Goal: Task Accomplishment & Management: Manage account settings

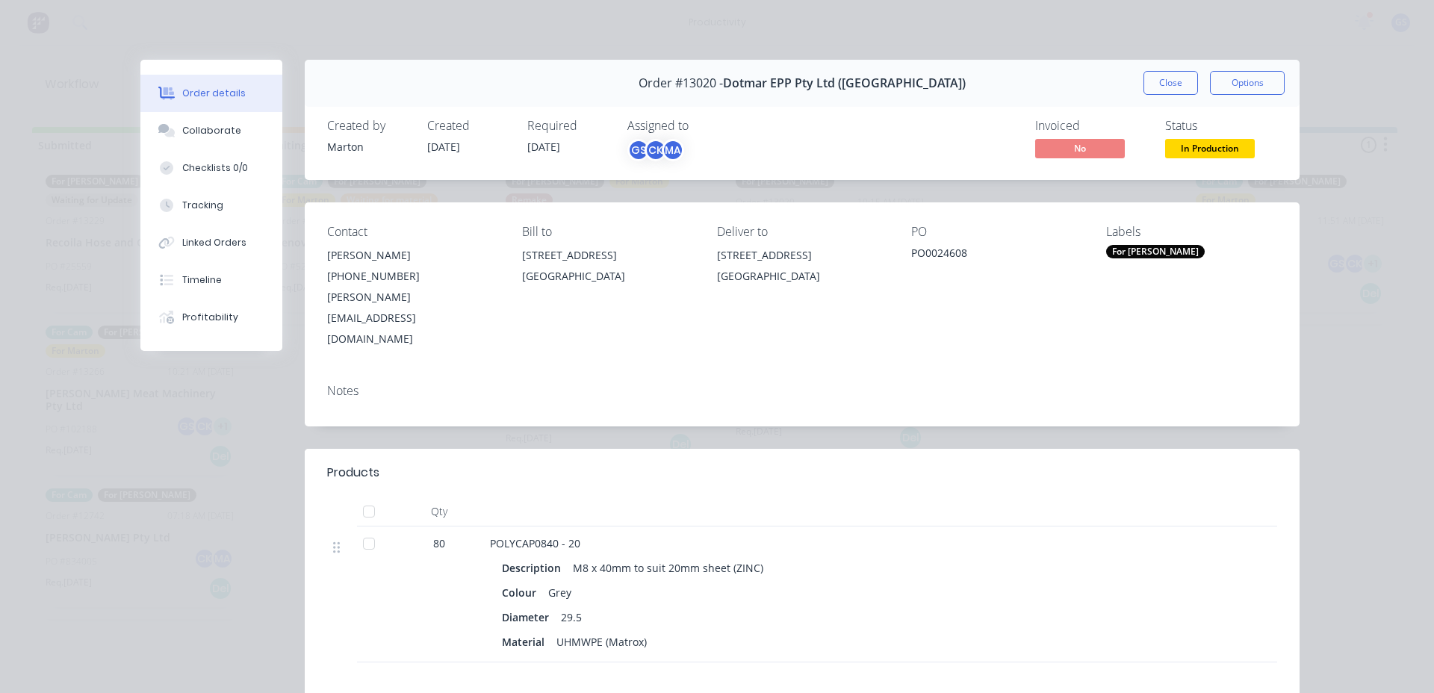
scroll to position [18, 0]
drag, startPoint x: 1151, startPoint y: 92, endPoint x: 1161, endPoint y: 81, distance: 14.3
click at [1154, 92] on button "Close" at bounding box center [1171, 83] width 55 height 24
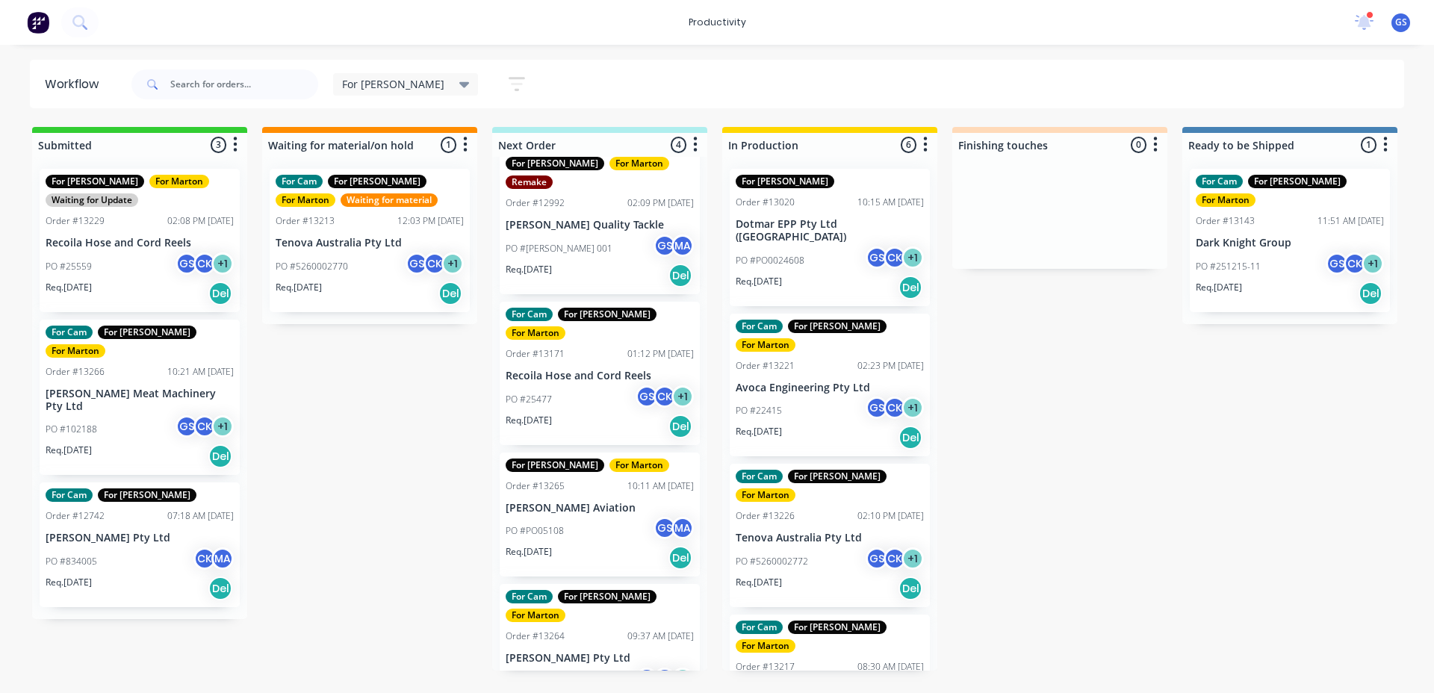
click at [1108, 449] on div "Submitted 3 Sort By Created date Required date Order number Customer name Most …" at bounding box center [1018, 399] width 2058 height 544
click at [776, 548] on div "PO #5260002772 GS CK + 1" at bounding box center [830, 562] width 188 height 28
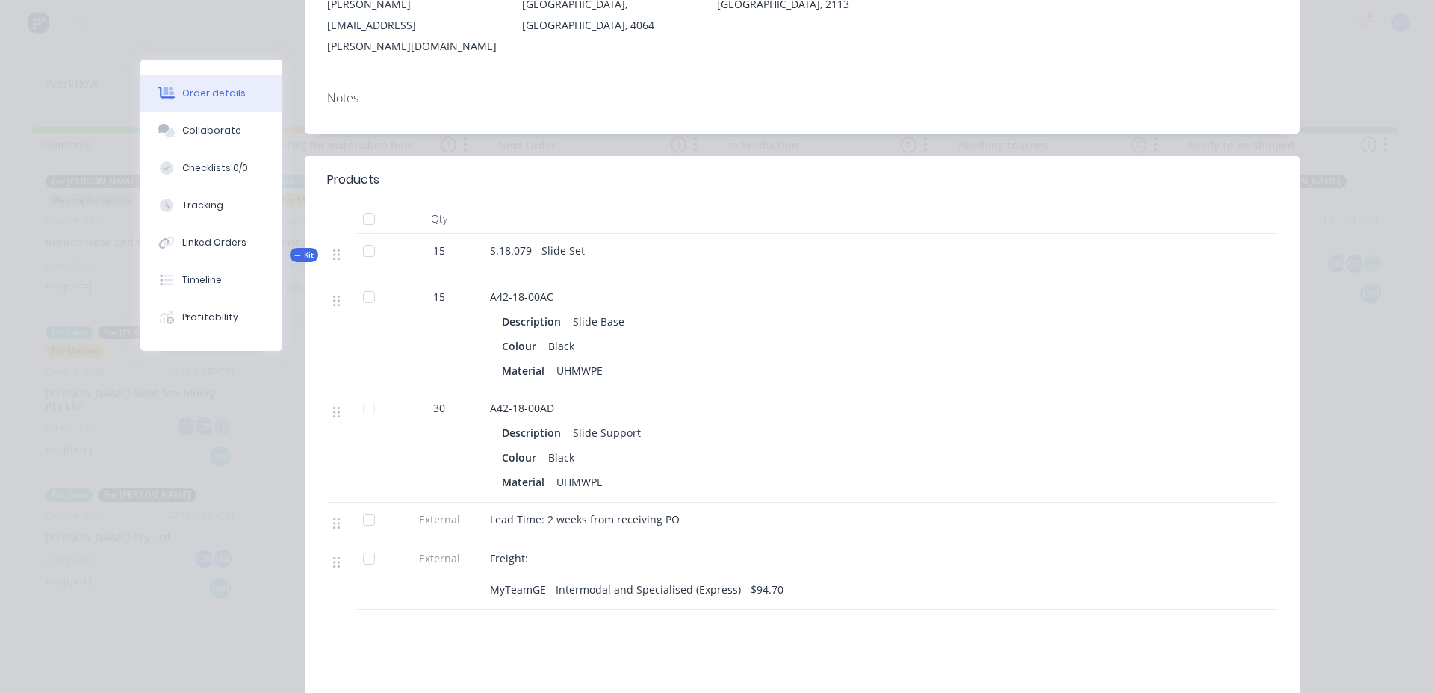
scroll to position [373, 0]
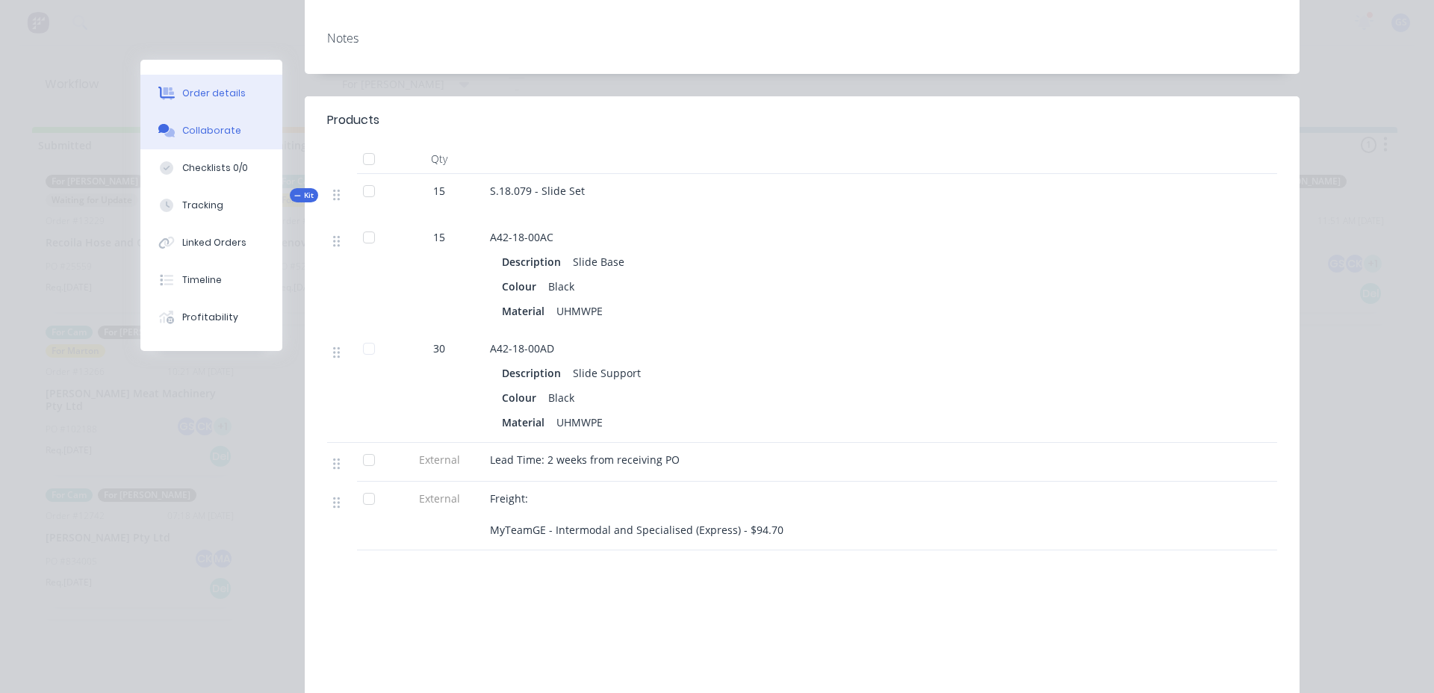
click at [221, 128] on div "Collaborate" at bounding box center [211, 130] width 59 height 13
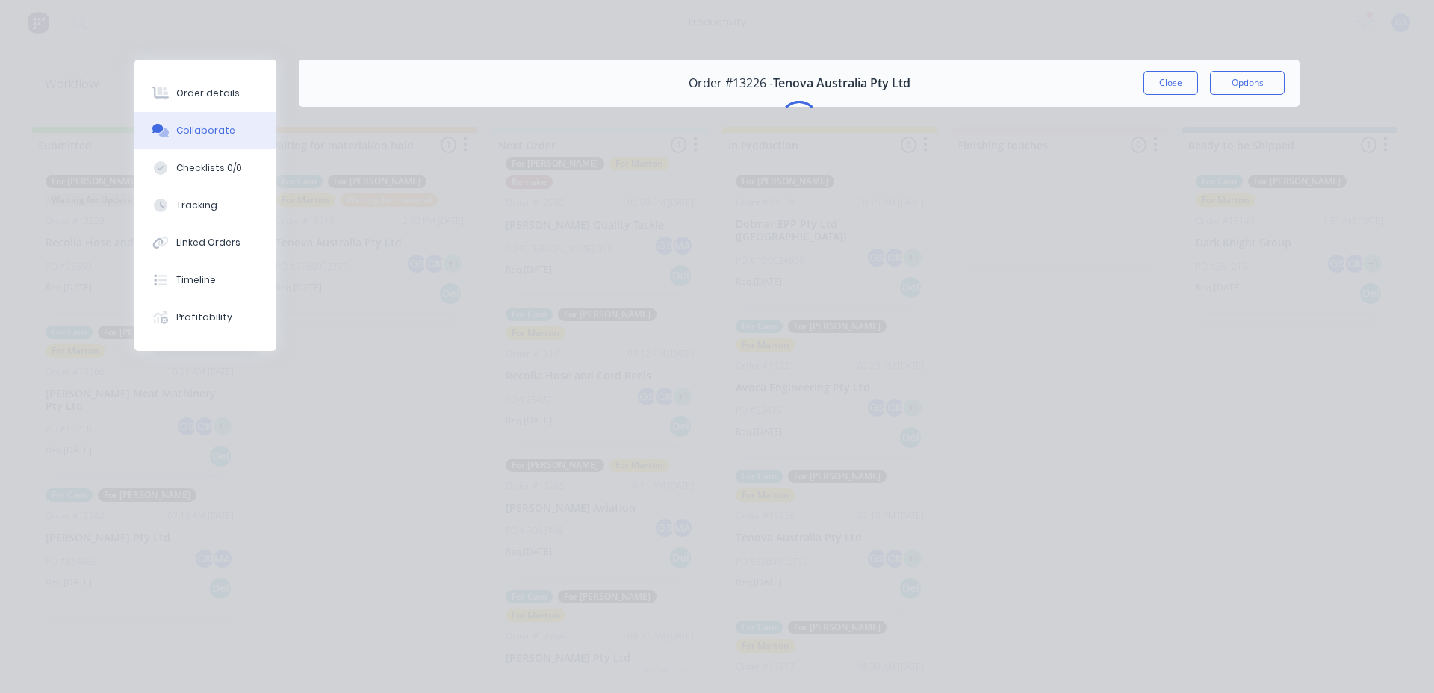
scroll to position [0, 0]
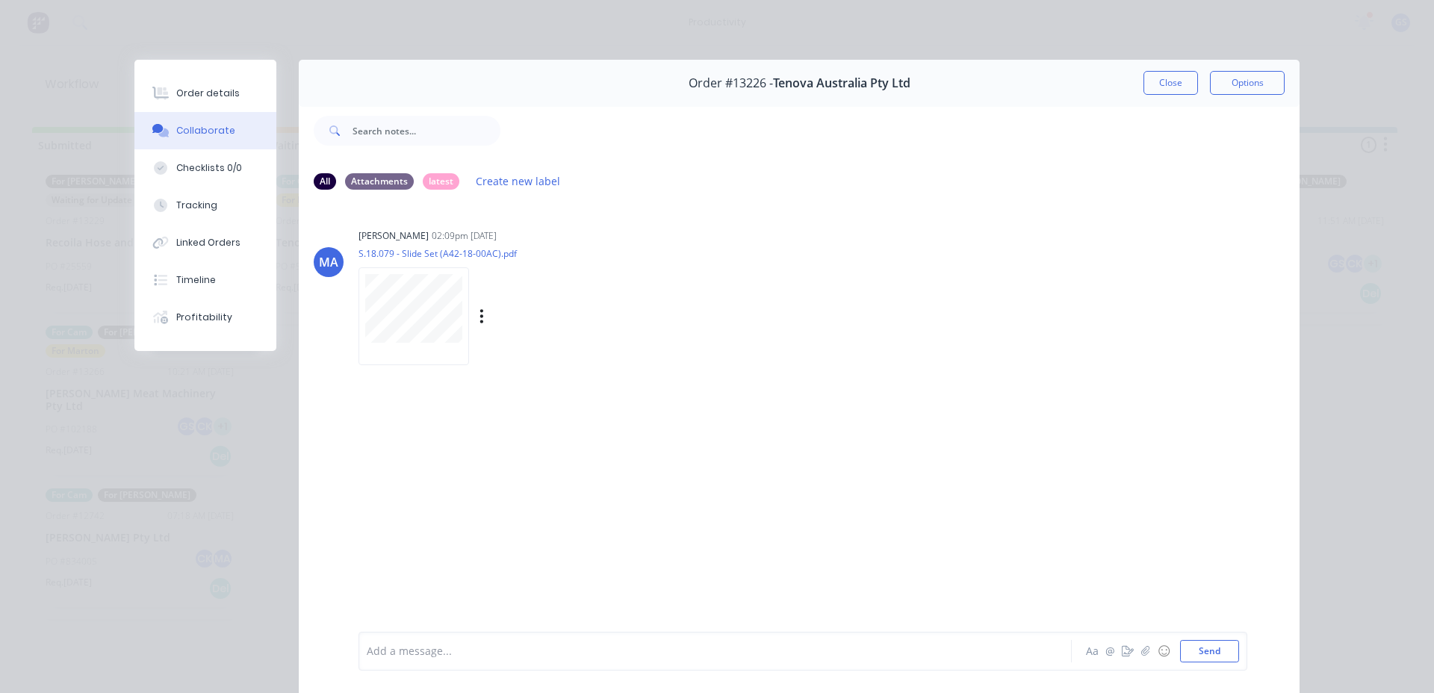
click at [406, 354] on div at bounding box center [414, 316] width 111 height 98
click at [1136, 82] on div "Order #13226 - Tenova Australia Pty Ltd Close Options" at bounding box center [799, 83] width 1001 height 47
click at [1149, 76] on button "Close" at bounding box center [1171, 83] width 55 height 24
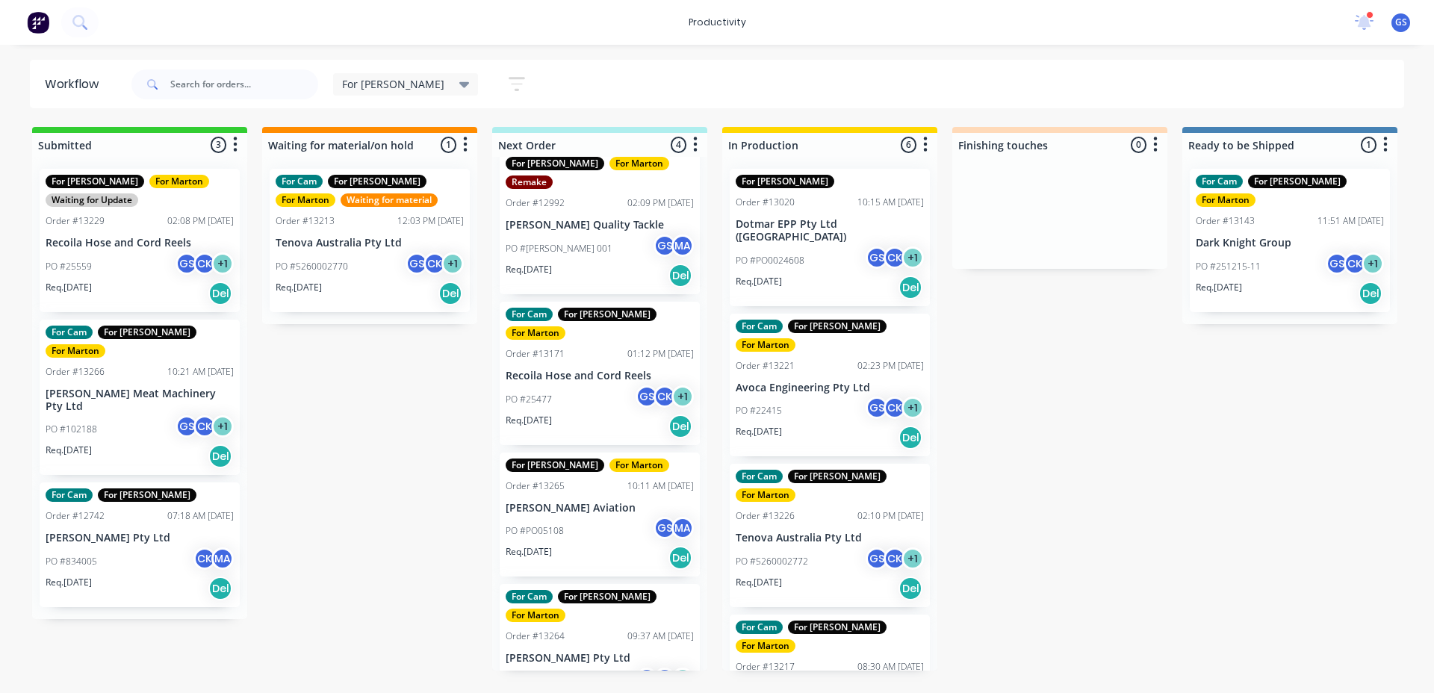
click at [855, 397] on div "PO #22415 GS CK + 1" at bounding box center [830, 411] width 188 height 28
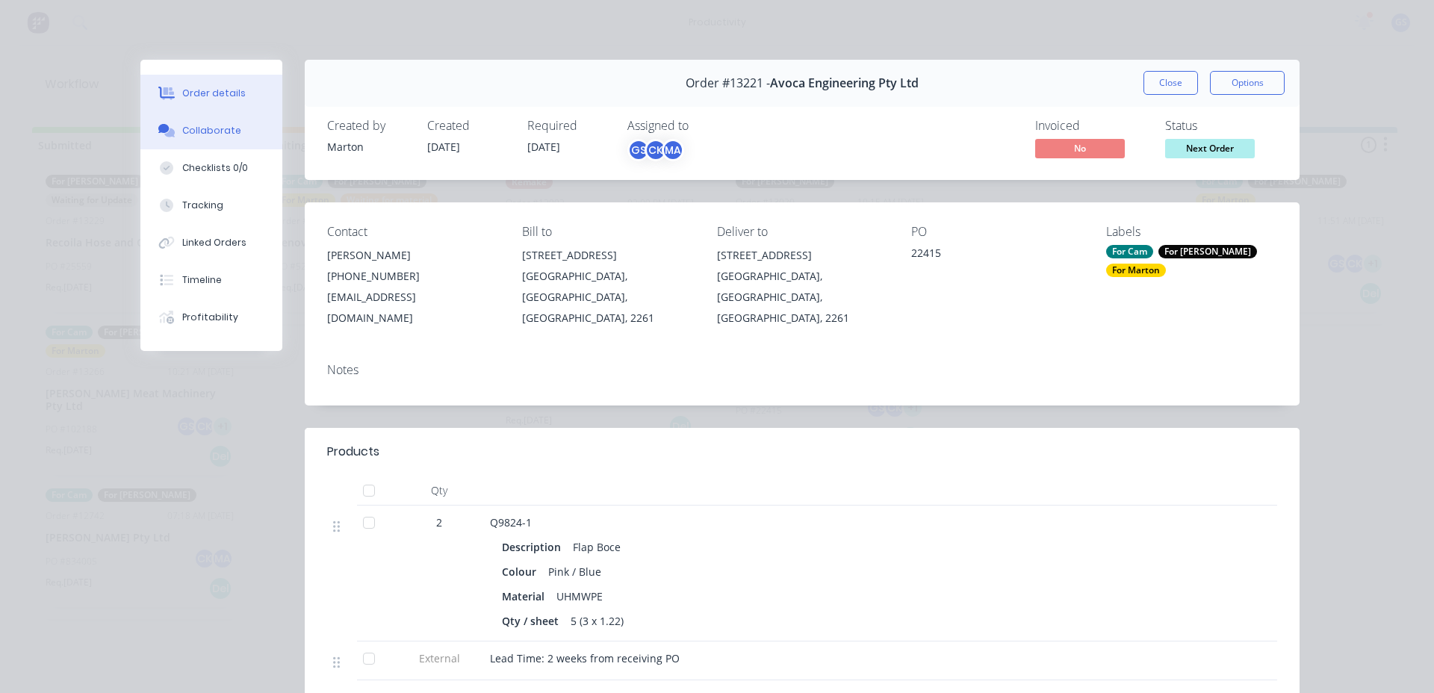
click at [225, 128] on div "Collaborate" at bounding box center [211, 130] width 59 height 13
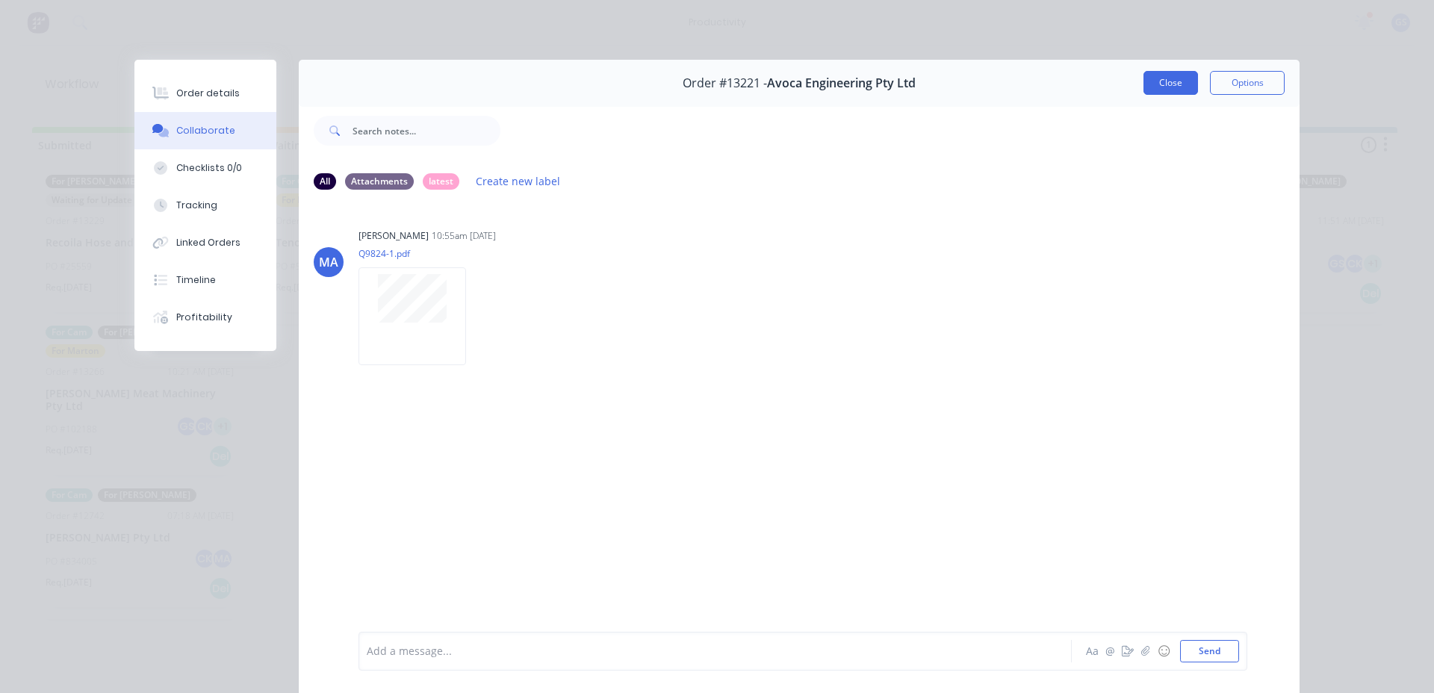
click at [1170, 72] on button "Close" at bounding box center [1171, 83] width 55 height 24
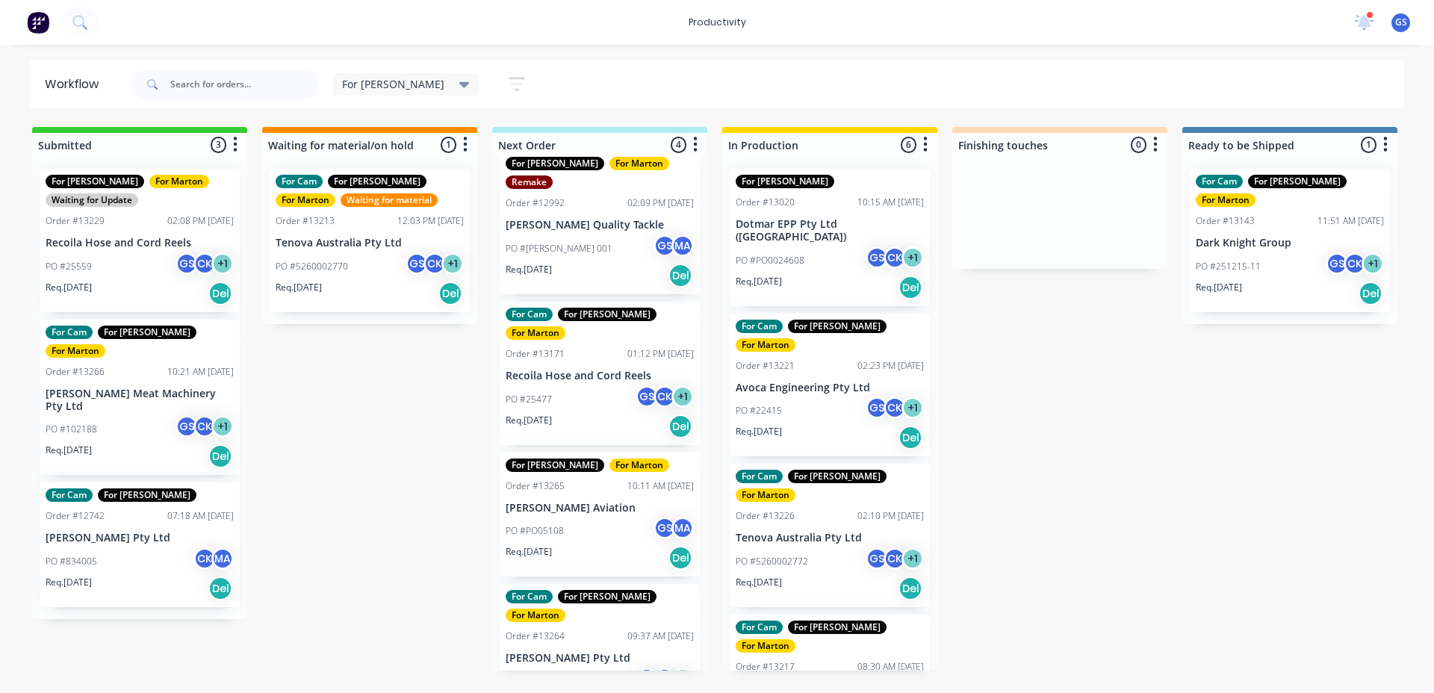
click at [803, 532] on p "Tenova Australia Pty Ltd" at bounding box center [830, 538] width 188 height 13
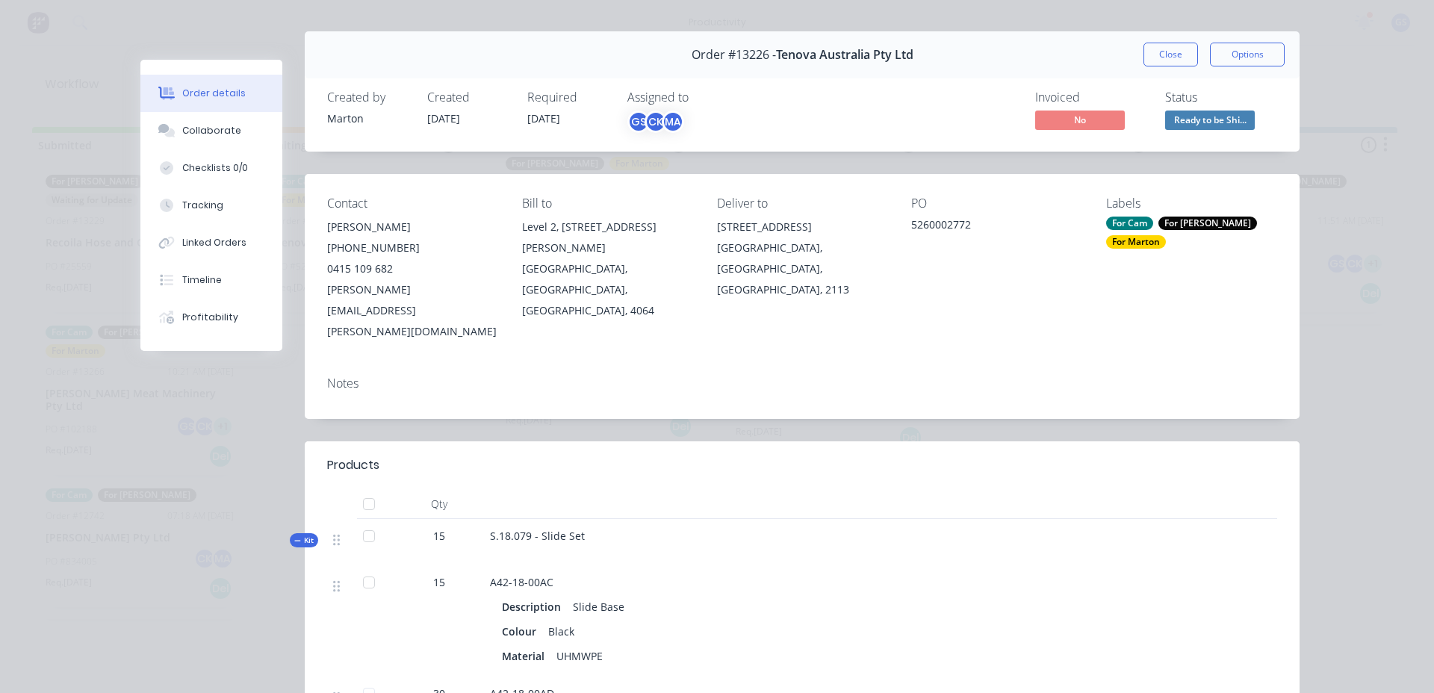
scroll to position [75, 0]
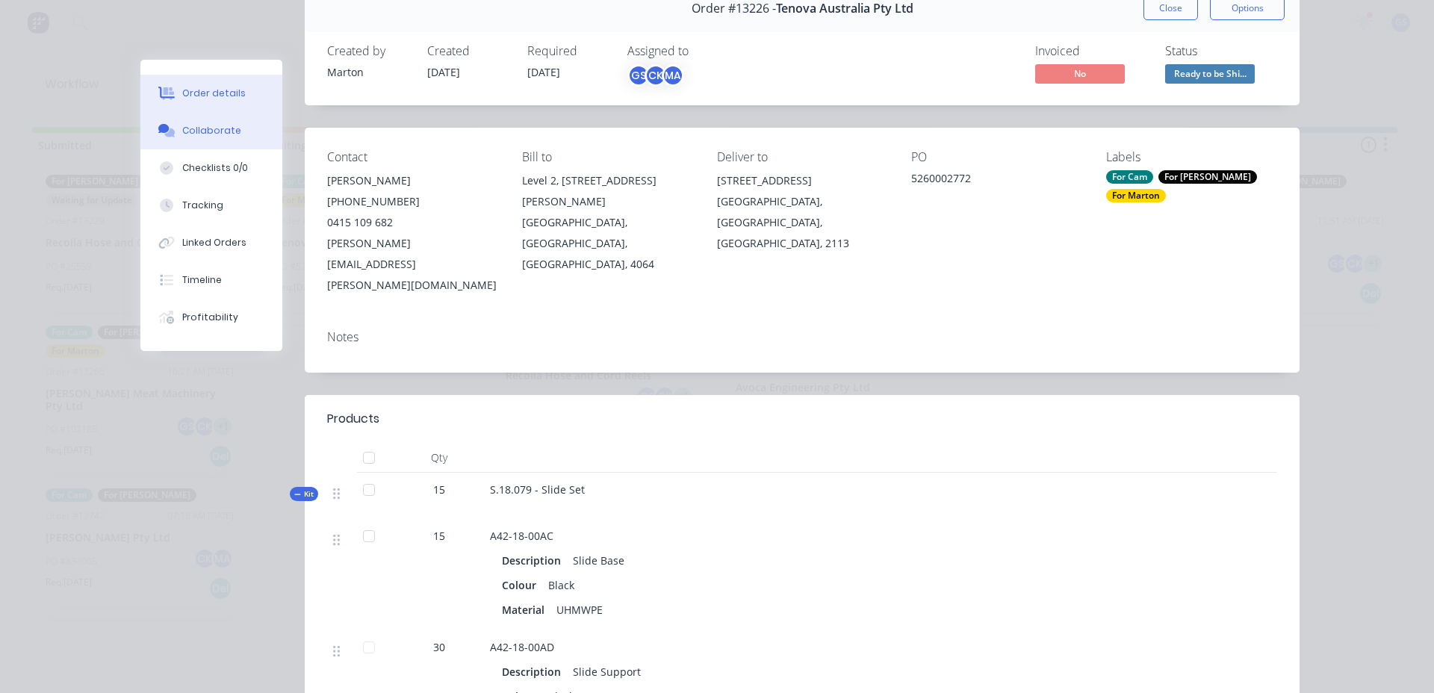
click at [221, 131] on div "Collaborate" at bounding box center [211, 130] width 59 height 13
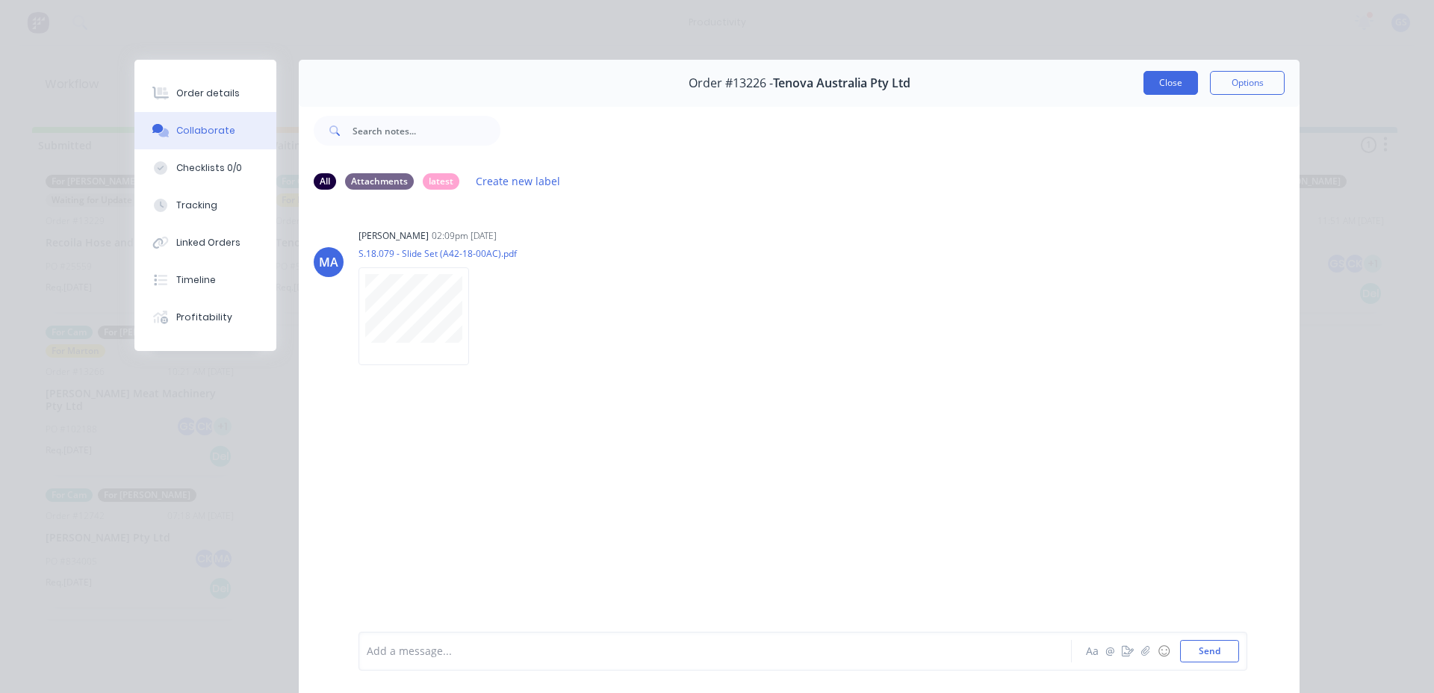
click at [1172, 81] on button "Close" at bounding box center [1171, 83] width 55 height 24
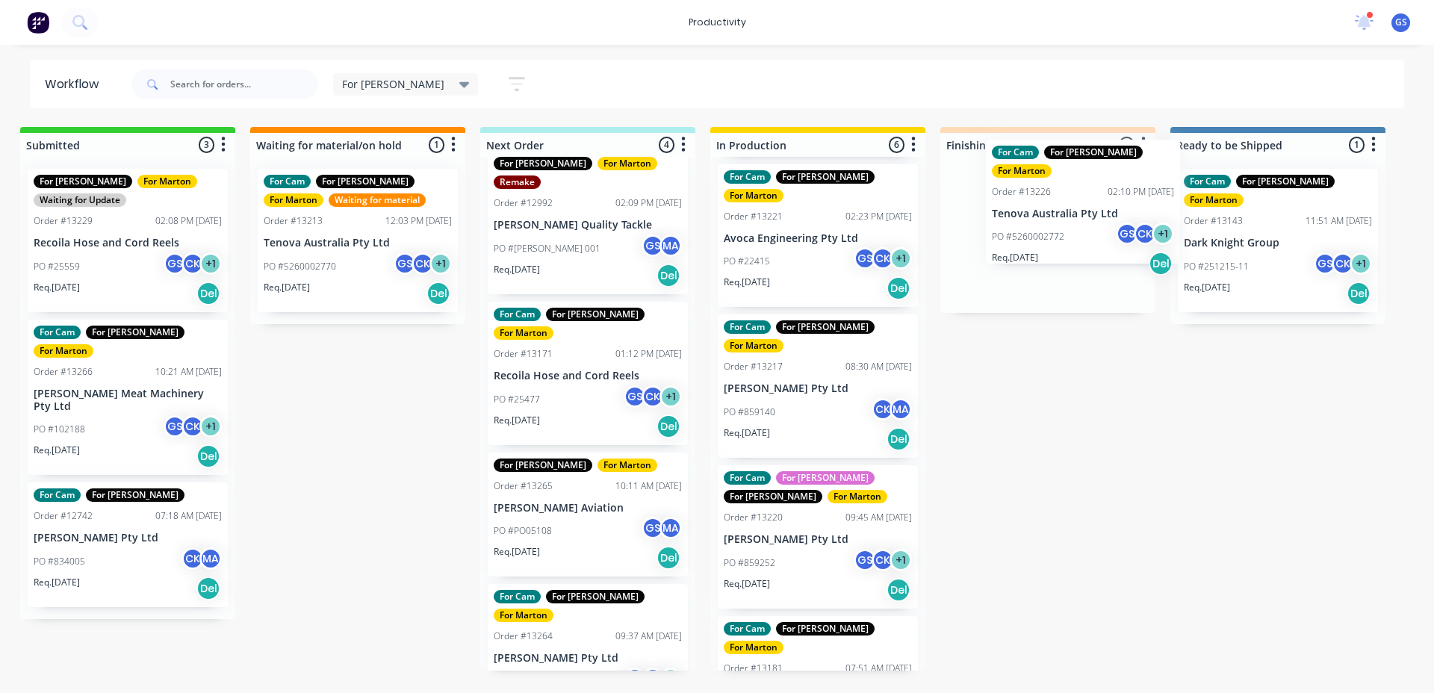
scroll to position [0, 13]
drag, startPoint x: 987, startPoint y: 308, endPoint x: 1070, endPoint y: 235, distance: 110.6
click at [1076, 235] on div "Submitted 3 Sort By Created date Required date Order number Customer name Most …" at bounding box center [1004, 399] width 2058 height 544
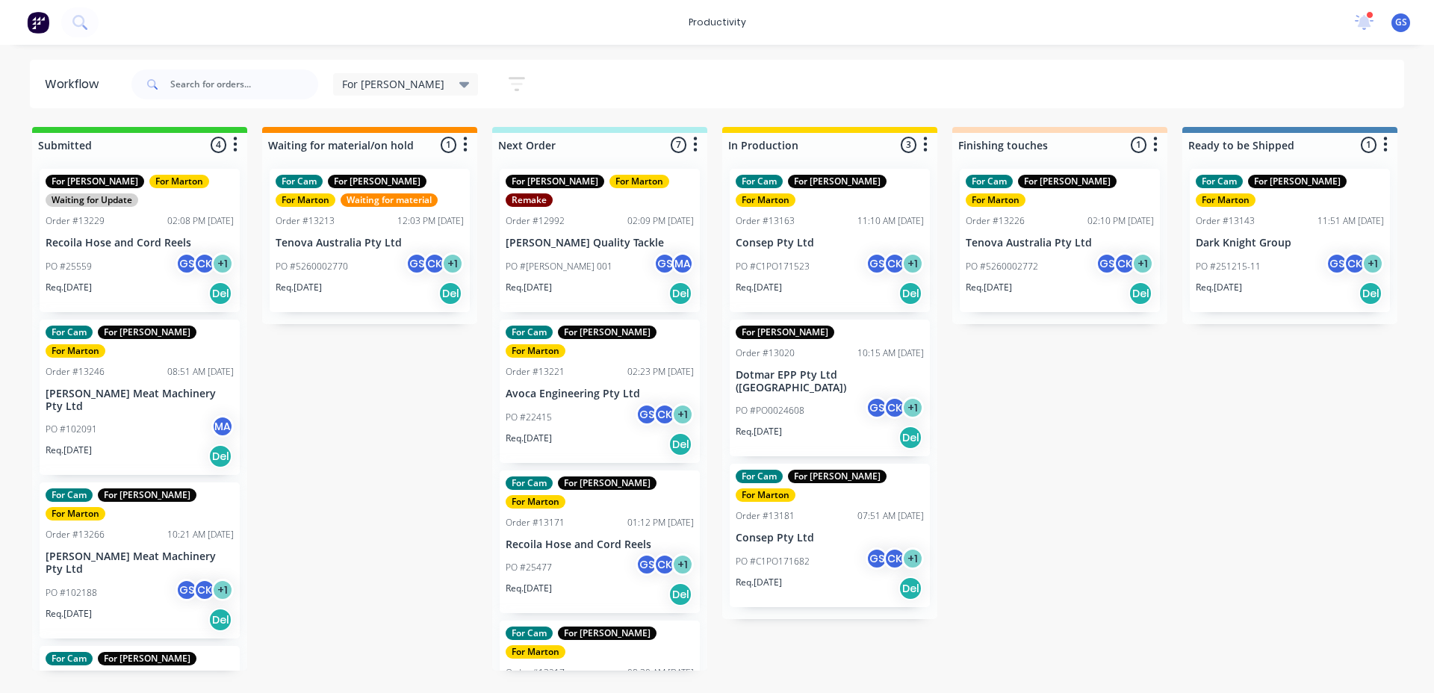
click at [642, 388] on p "Avoca Engineering Pty Ltd" at bounding box center [600, 394] width 188 height 13
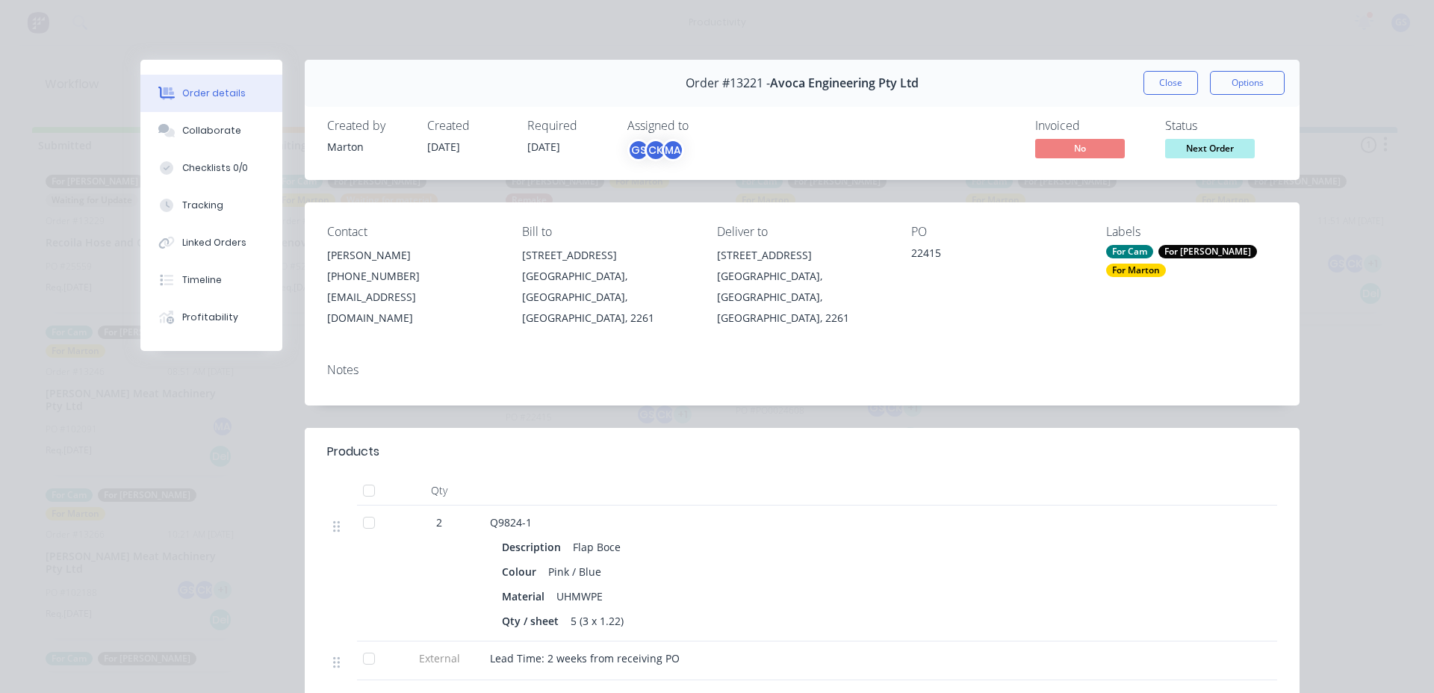
click at [1133, 90] on div "Order #13221 - Avoca Engineering Pty Ltd Close Options" at bounding box center [802, 83] width 995 height 47
click at [1153, 85] on button "Close" at bounding box center [1171, 83] width 55 height 24
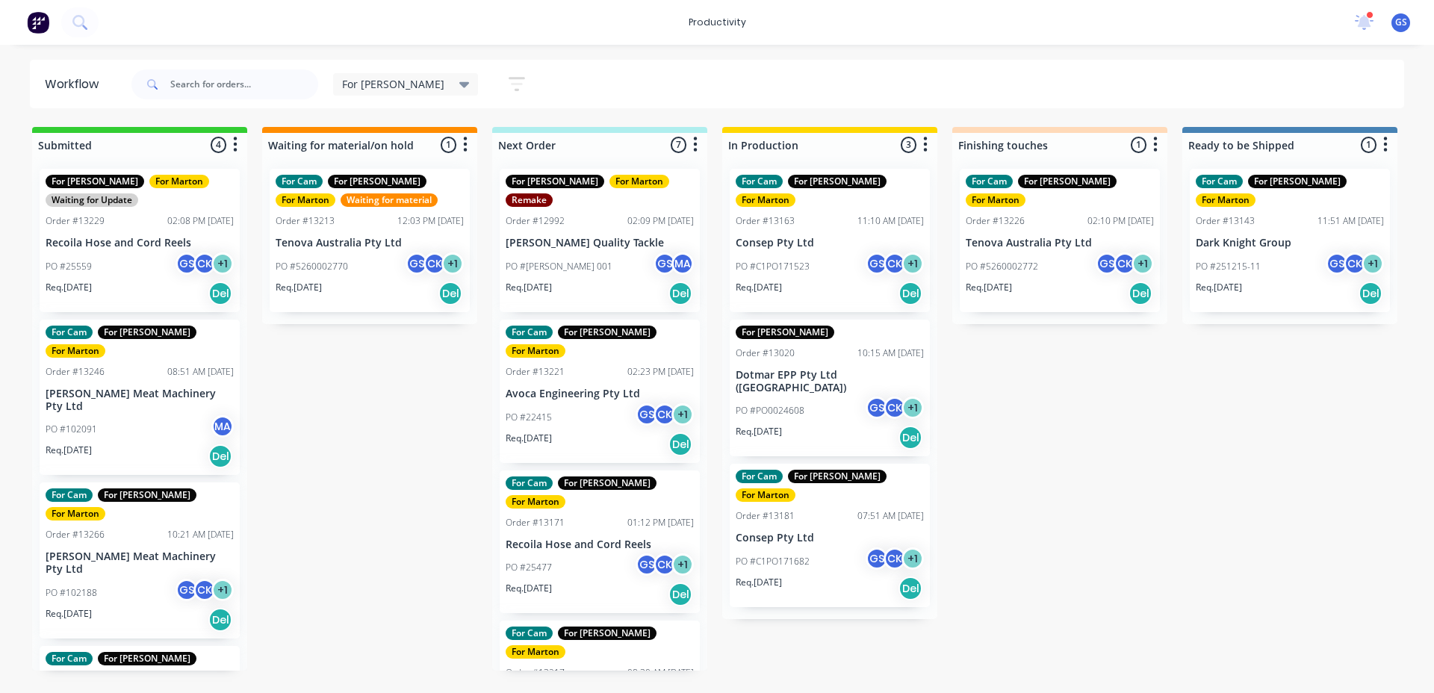
click at [604, 403] on div "PO #22415 GS CK + 1" at bounding box center [600, 417] width 188 height 28
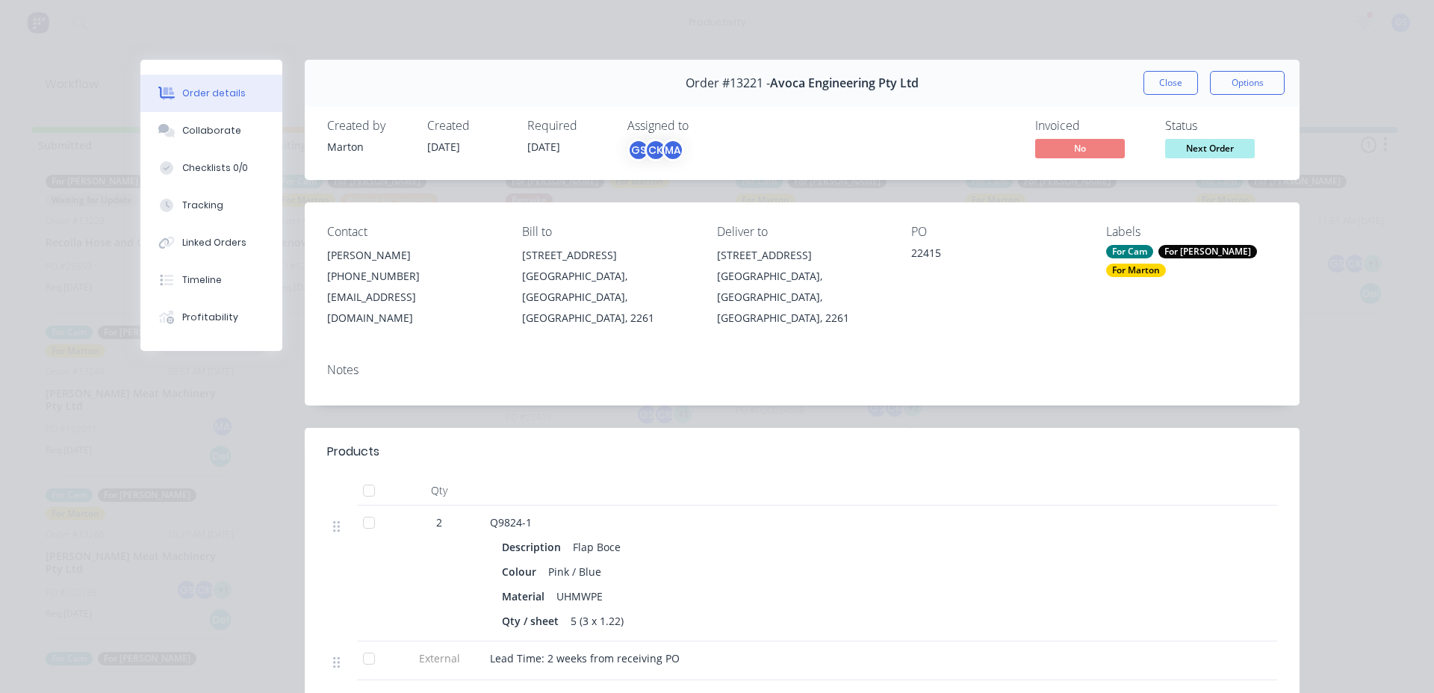
click at [1165, 238] on div "Labels" at bounding box center [1191, 232] width 171 height 14
click at [1163, 252] on div "For [PERSON_NAME]" at bounding box center [1208, 251] width 99 height 13
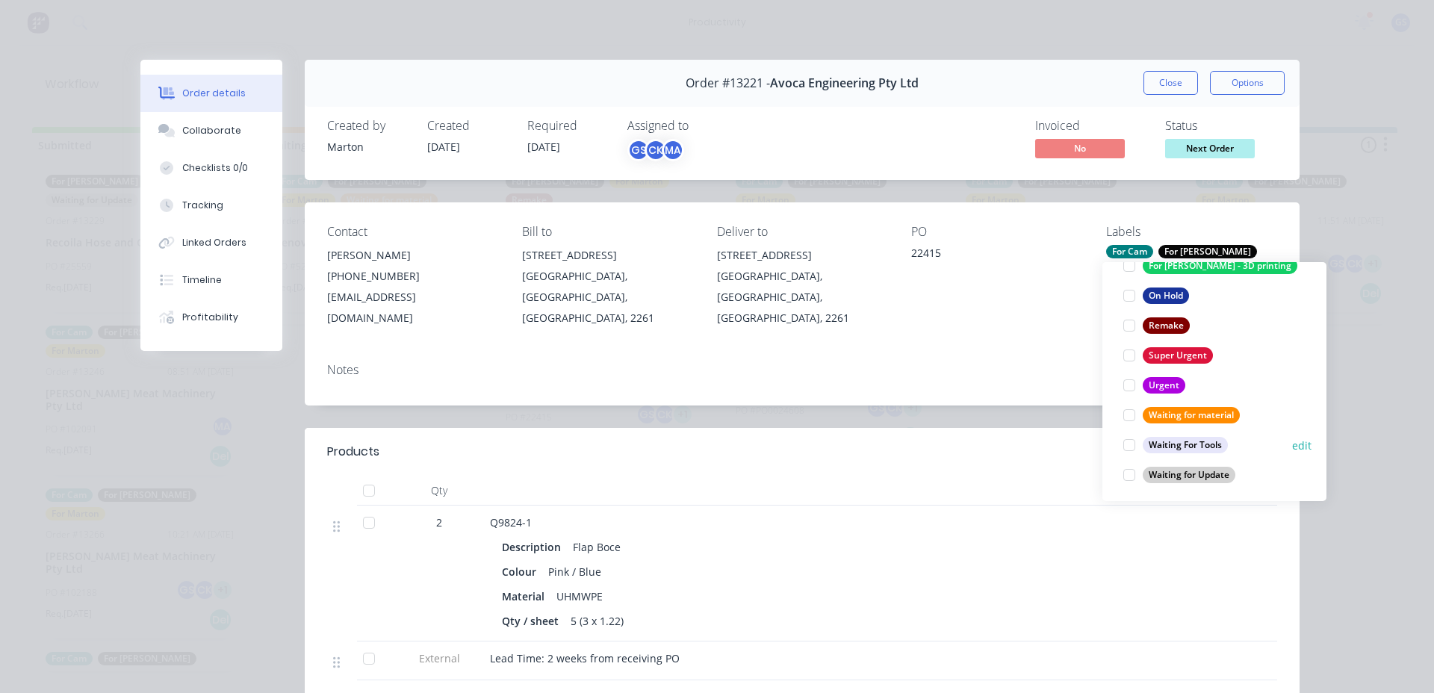
scroll to position [269, 0]
click at [1142, 435] on div at bounding box center [1129, 442] width 30 height 30
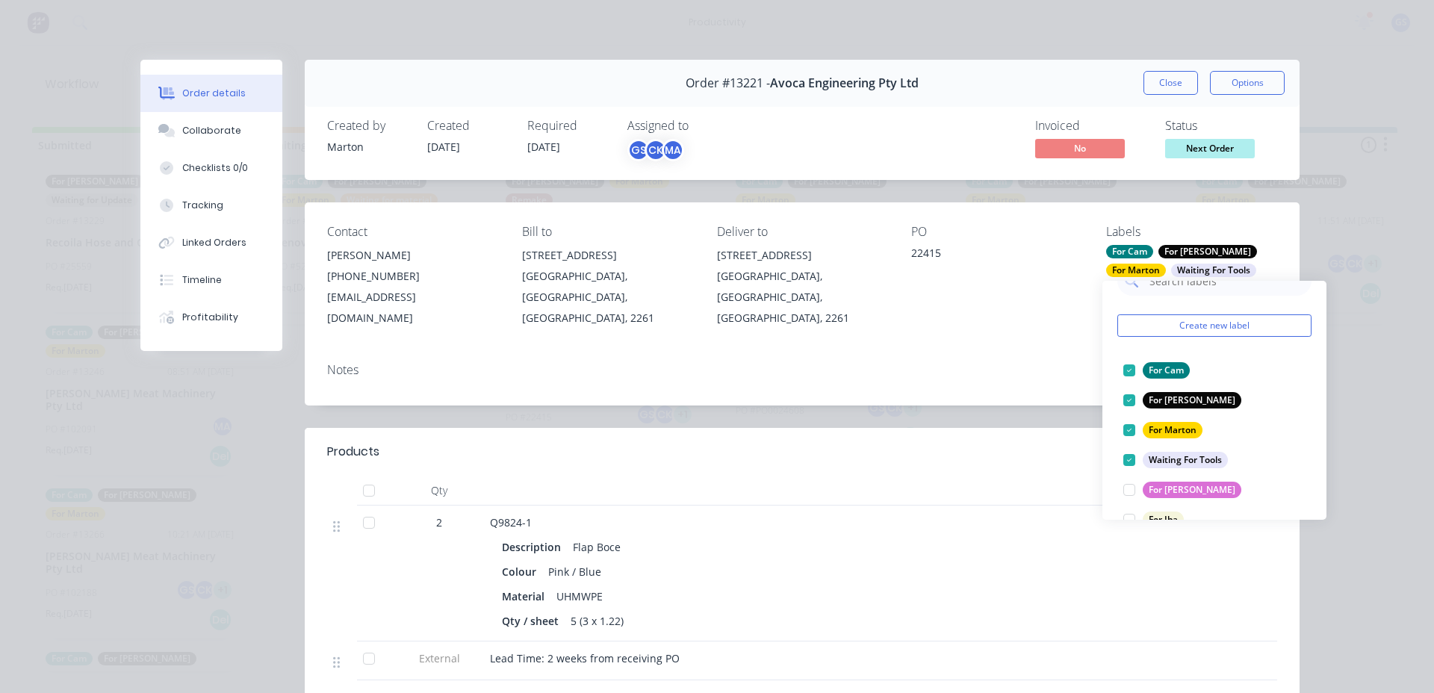
click at [1151, 94] on button "Close" at bounding box center [1171, 83] width 55 height 24
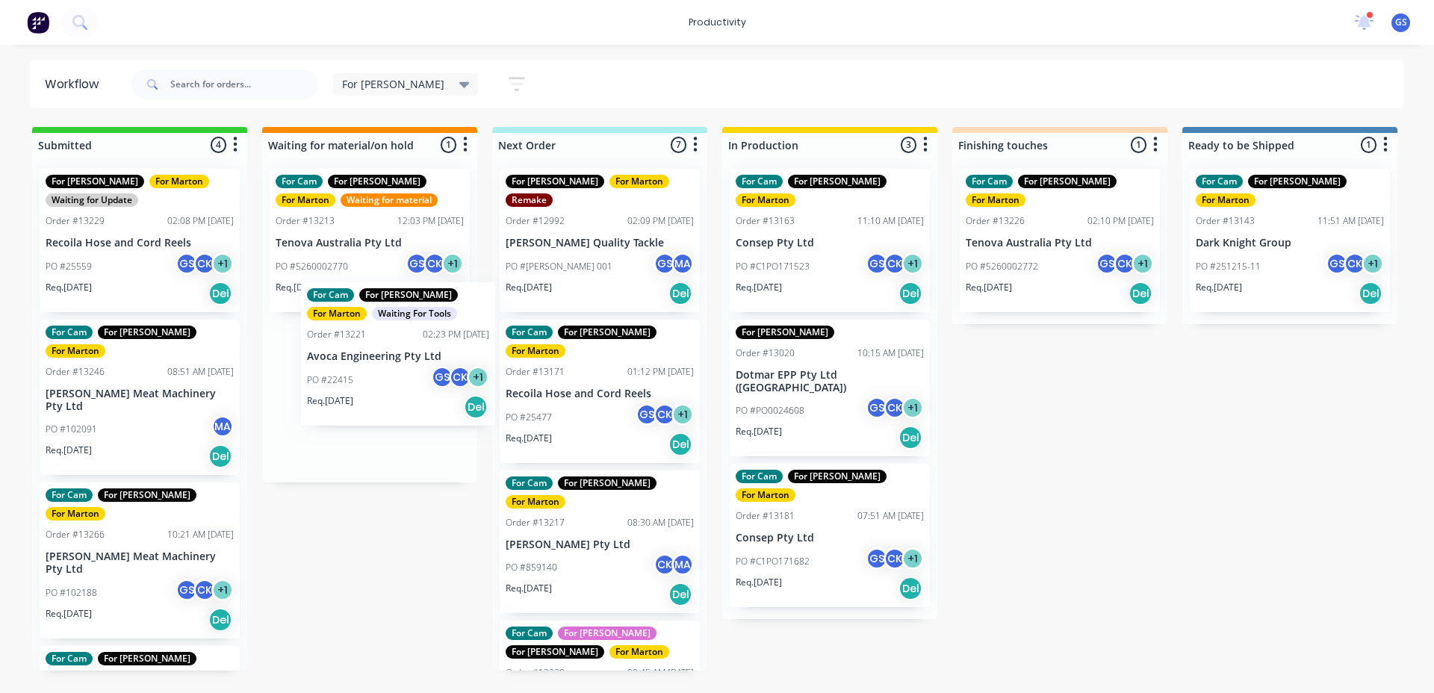
drag, startPoint x: 606, startPoint y: 370, endPoint x: 397, endPoint y: 356, distance: 208.9
click at [397, 356] on div "Submitted 4 Sort By Created date Required date Order number Customer name Most …" at bounding box center [1018, 399] width 2058 height 544
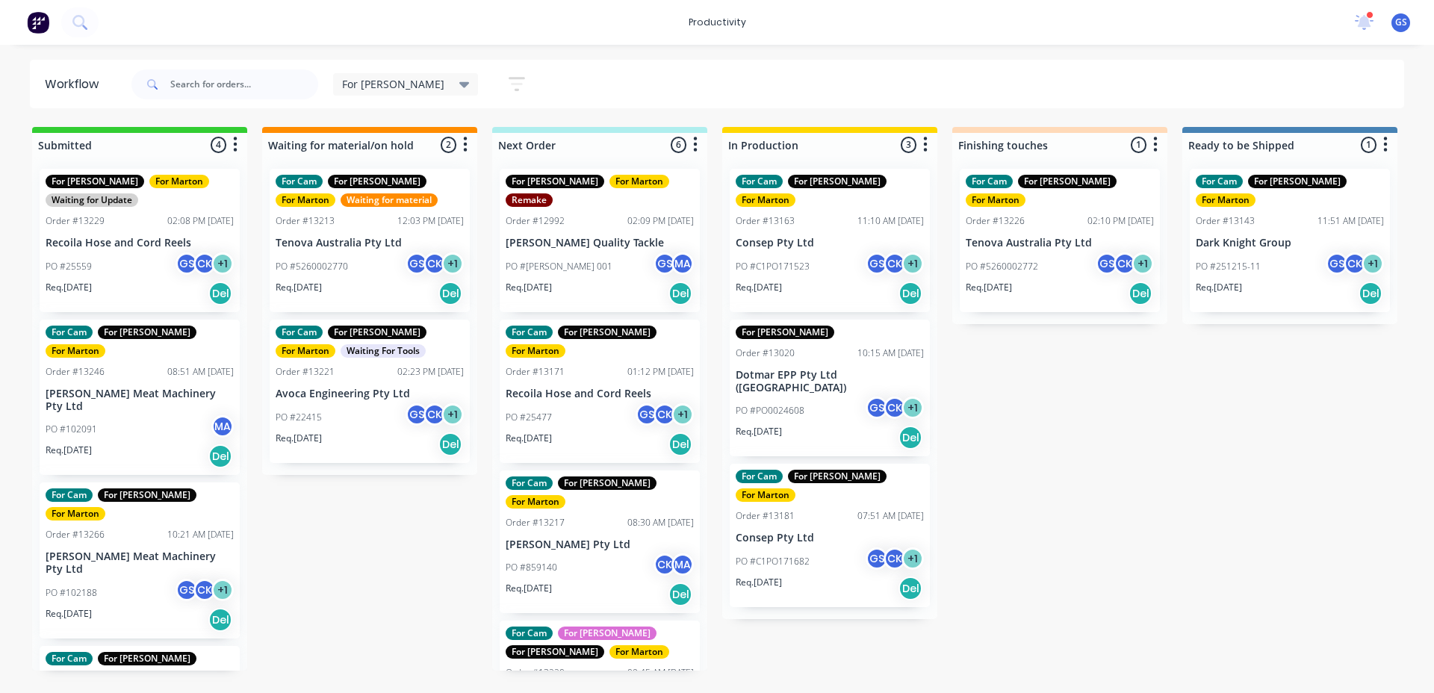
click at [724, 90] on div "For Gary Save new view None edit For Gary (Default) edit For Cam edit Marton ed…" at bounding box center [766, 84] width 1277 height 45
drag, startPoint x: 582, startPoint y: 226, endPoint x: 580, endPoint y: 241, distance: 14.3
click at [580, 241] on div "For Gary For Marton Remake Order #12992 02:09 PM 19/06/25 Black Pete Quality Ta…" at bounding box center [599, 414] width 215 height 514
click at [553, 388] on p "Recoila Hose and Cord Reels" at bounding box center [600, 394] width 188 height 13
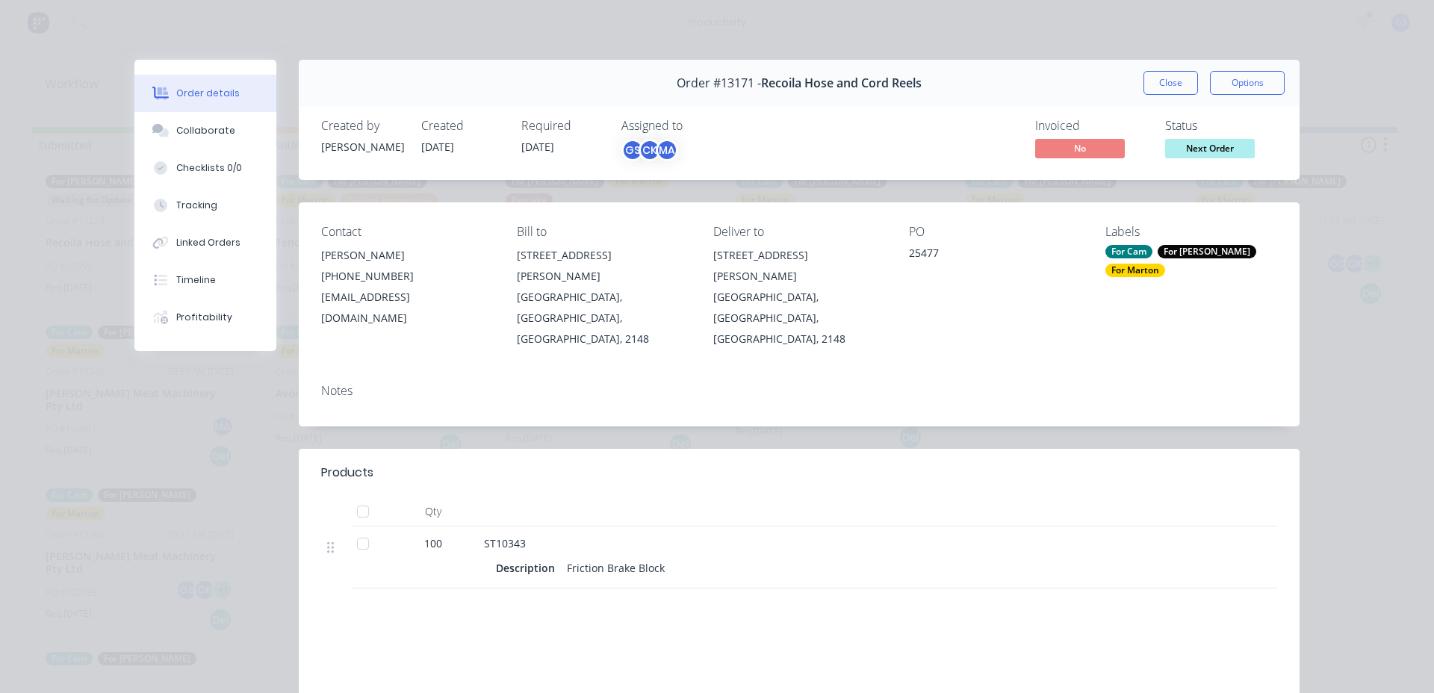
click at [1164, 80] on button "Close" at bounding box center [1171, 83] width 55 height 24
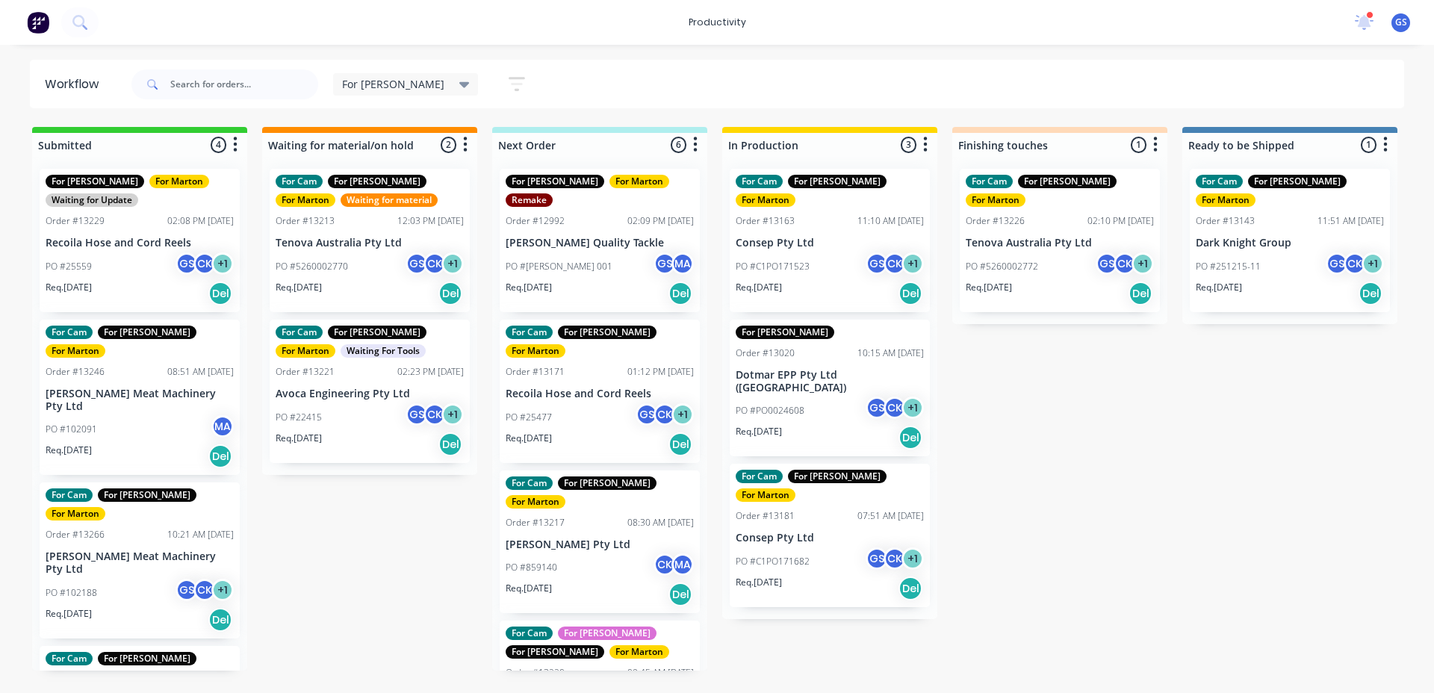
click at [627, 516] on div "08:30 AM [DATE]" at bounding box center [660, 522] width 66 height 13
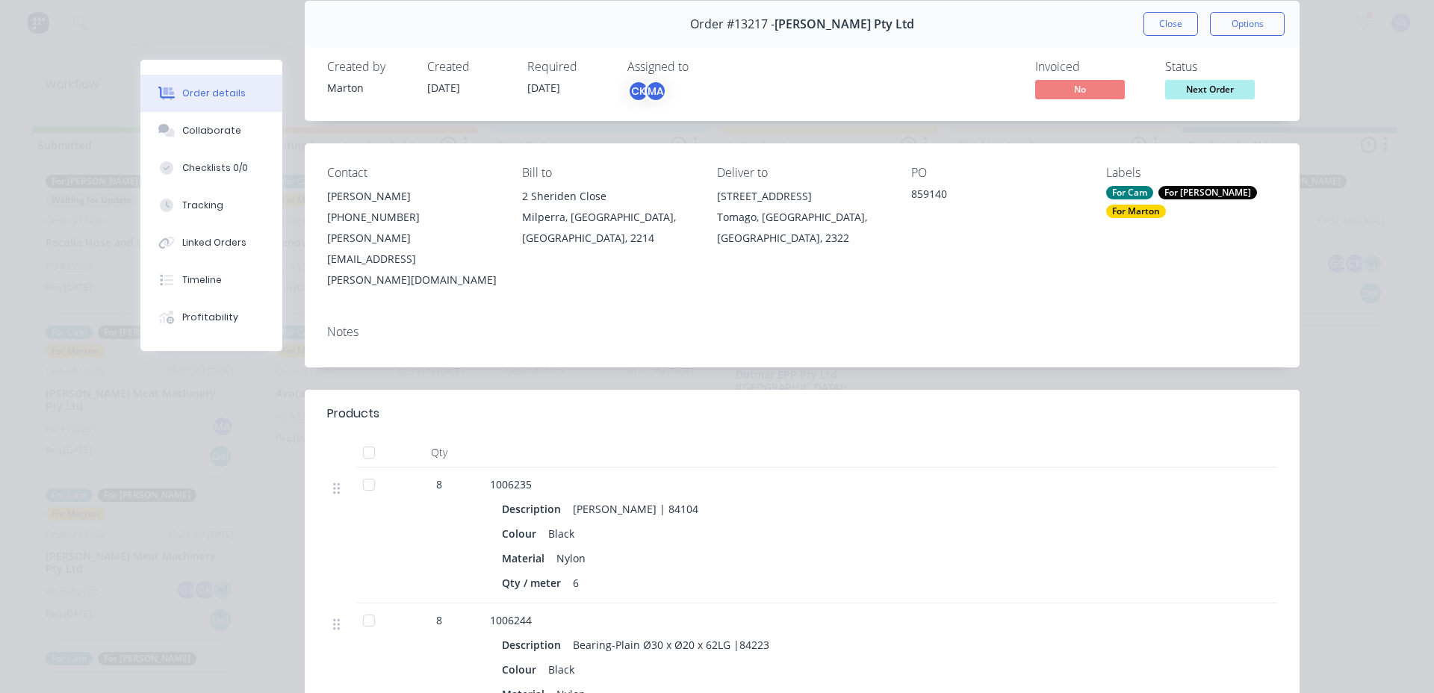
scroll to position [149, 0]
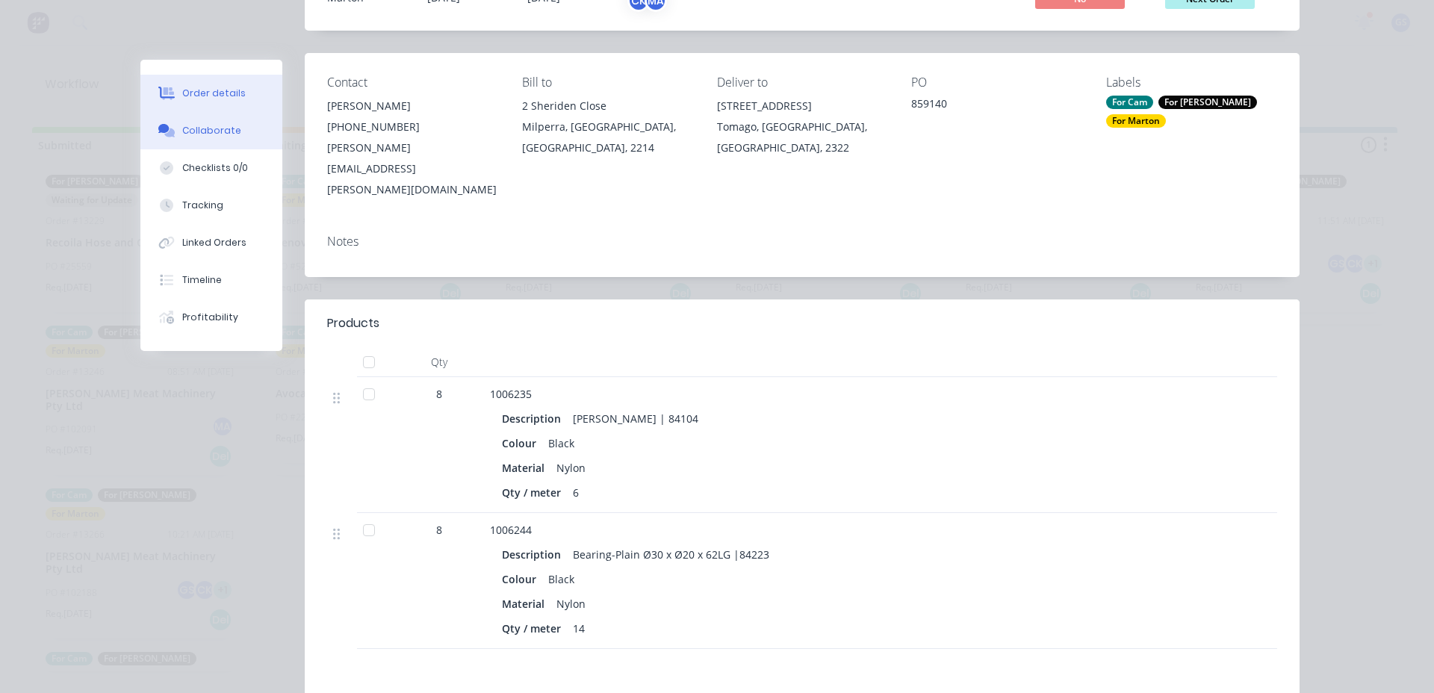
click at [173, 119] on button "Collaborate" at bounding box center [211, 130] width 142 height 37
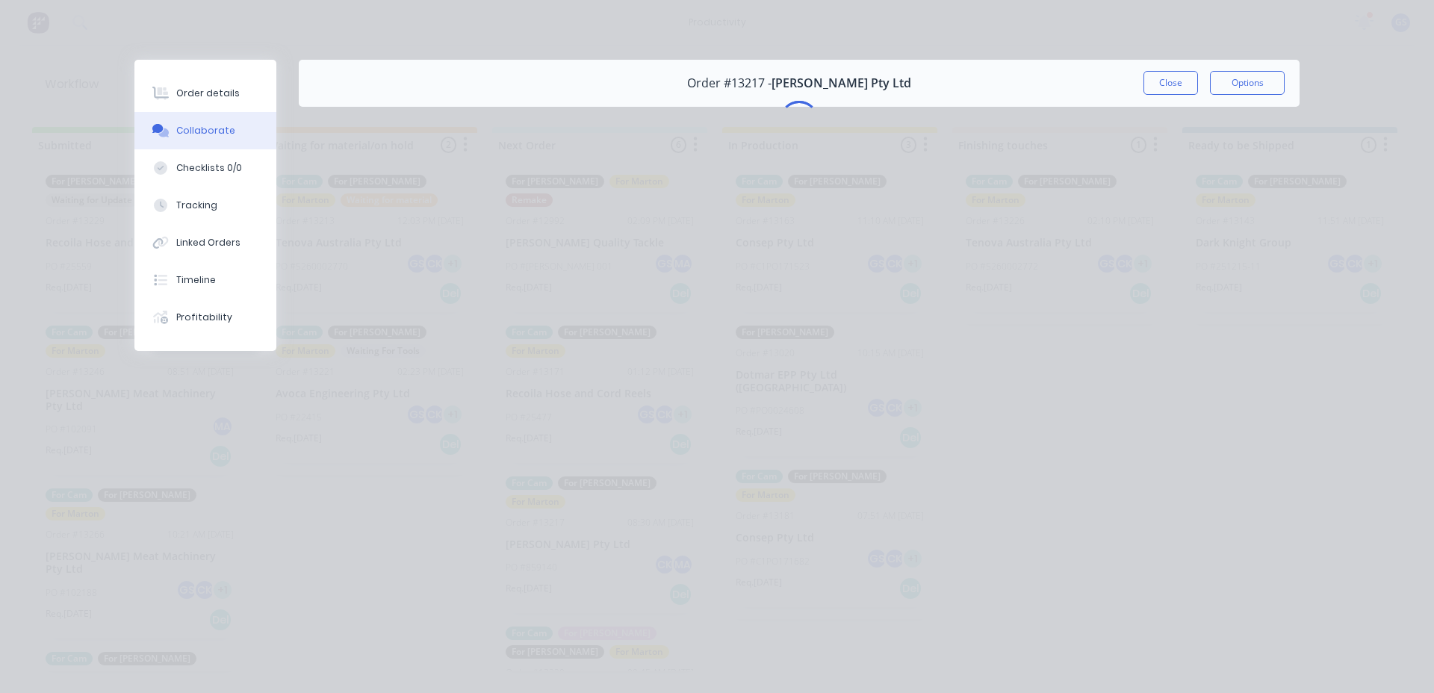
scroll to position [0, 0]
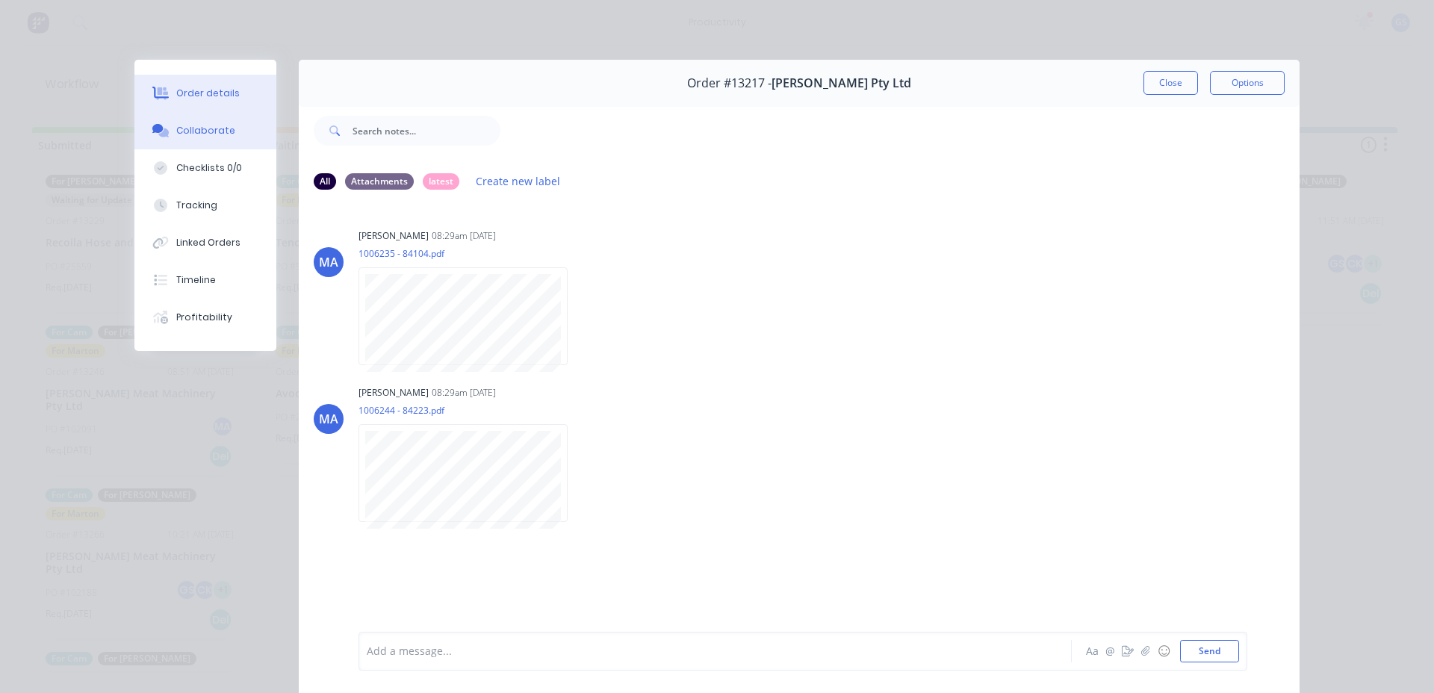
click at [201, 102] on button "Order details" at bounding box center [205, 93] width 142 height 37
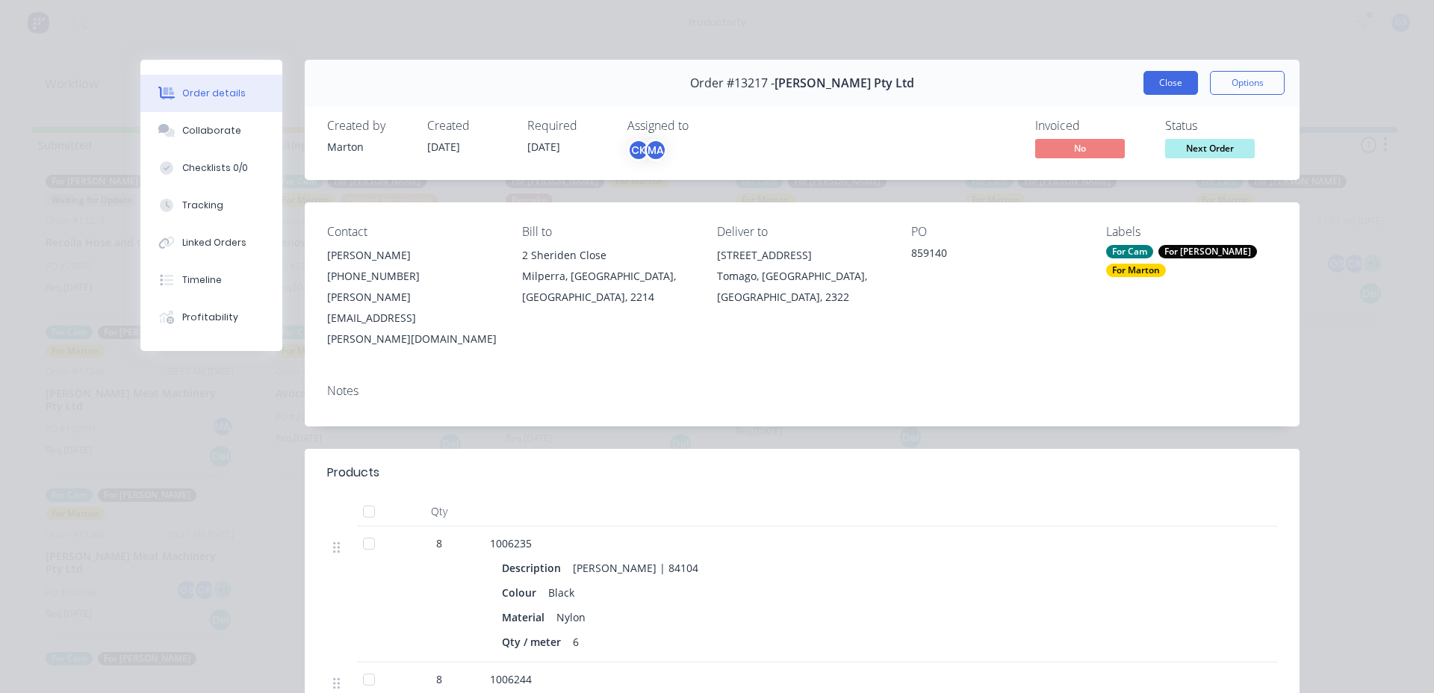
click at [1170, 88] on button "Close" at bounding box center [1171, 83] width 55 height 24
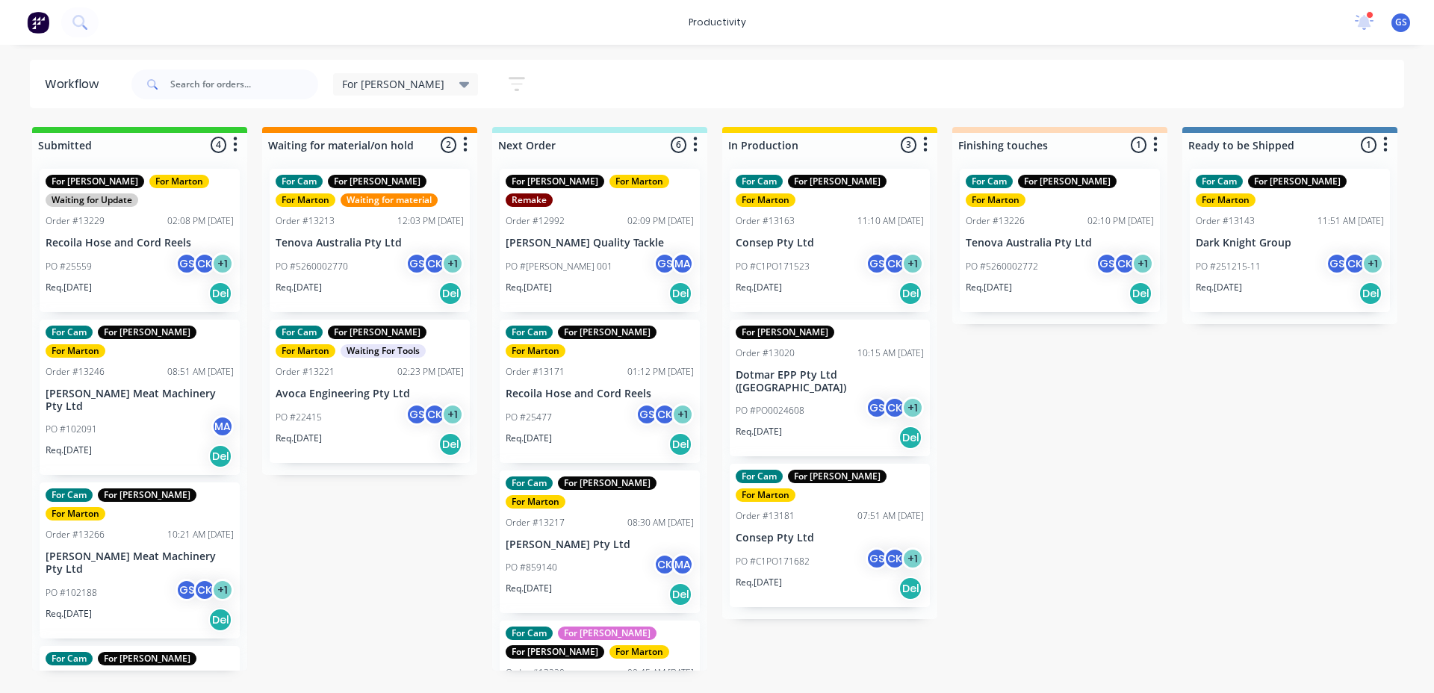
click at [605, 689] on p "[PERSON_NAME] Pty Ltd" at bounding box center [600, 695] width 188 height 13
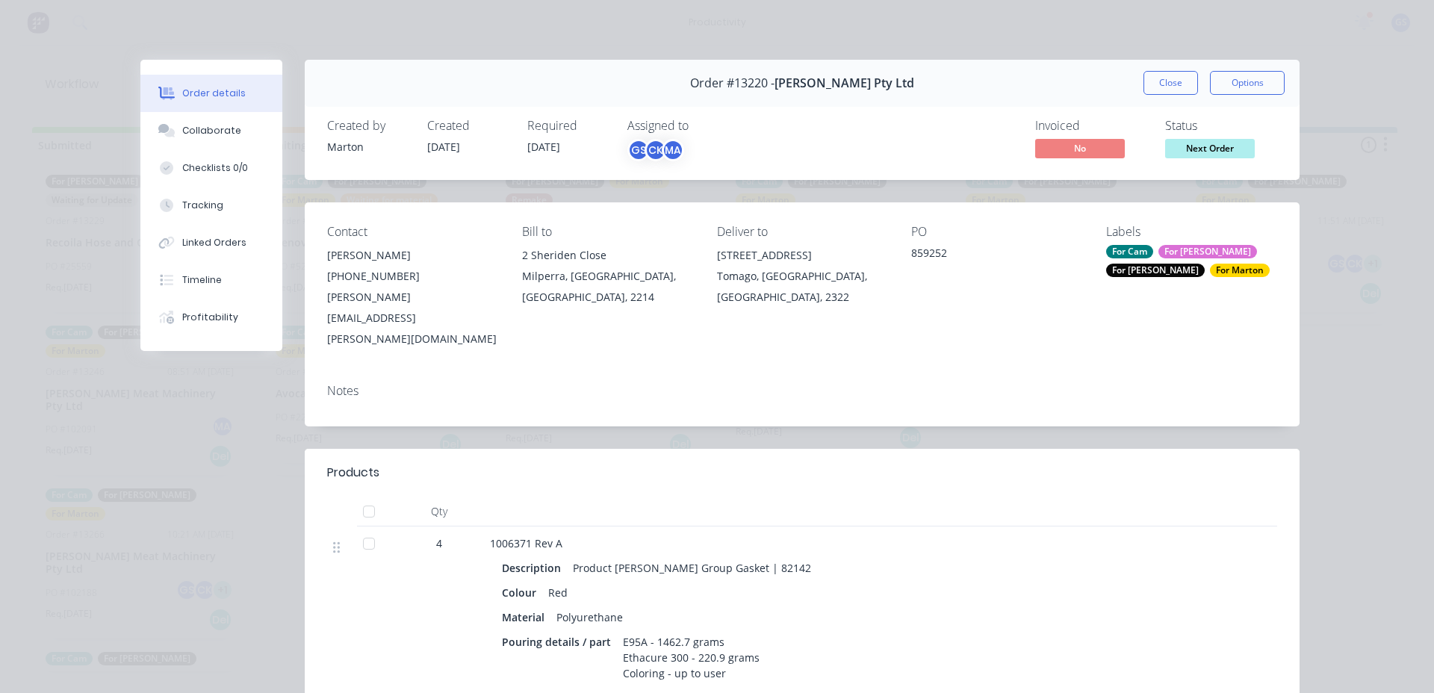
drag, startPoint x: 1147, startPoint y: 73, endPoint x: 1137, endPoint y: 83, distance: 14.3
click at [1144, 83] on button "Close" at bounding box center [1171, 83] width 55 height 24
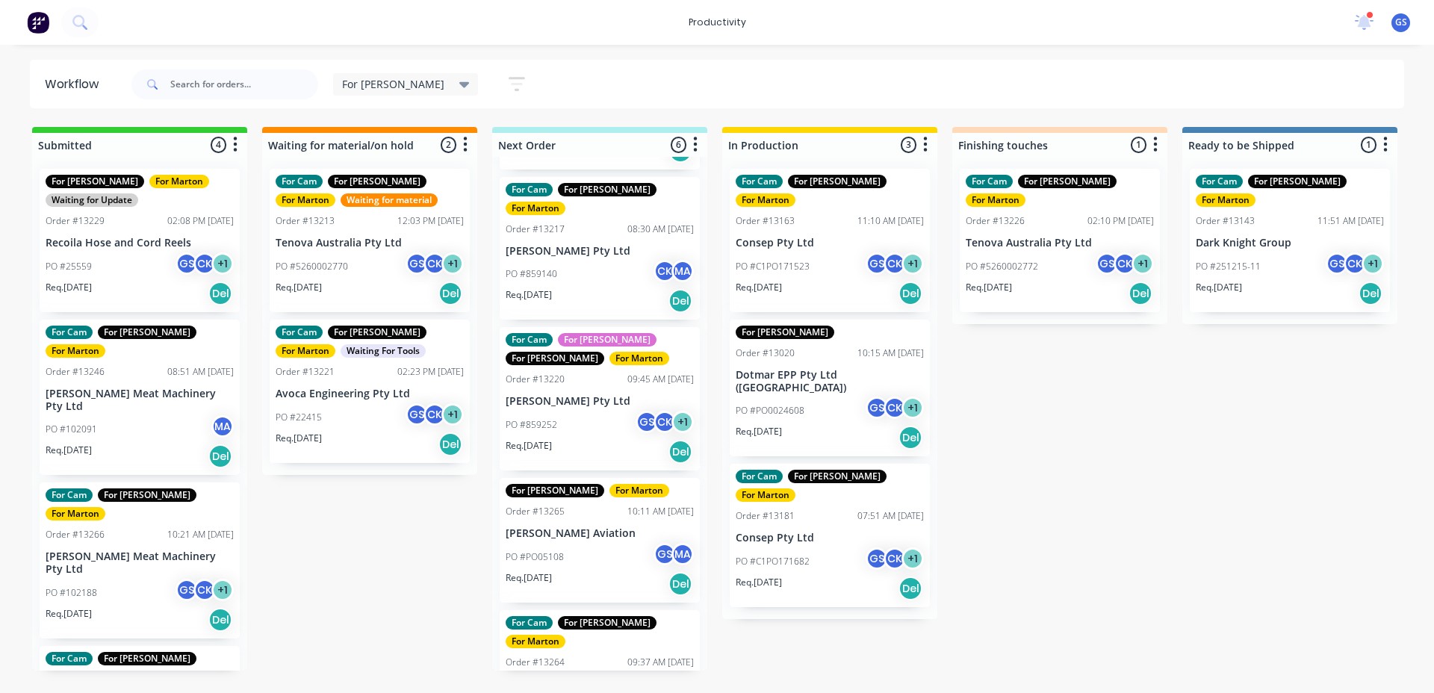
scroll to position [301, 0]
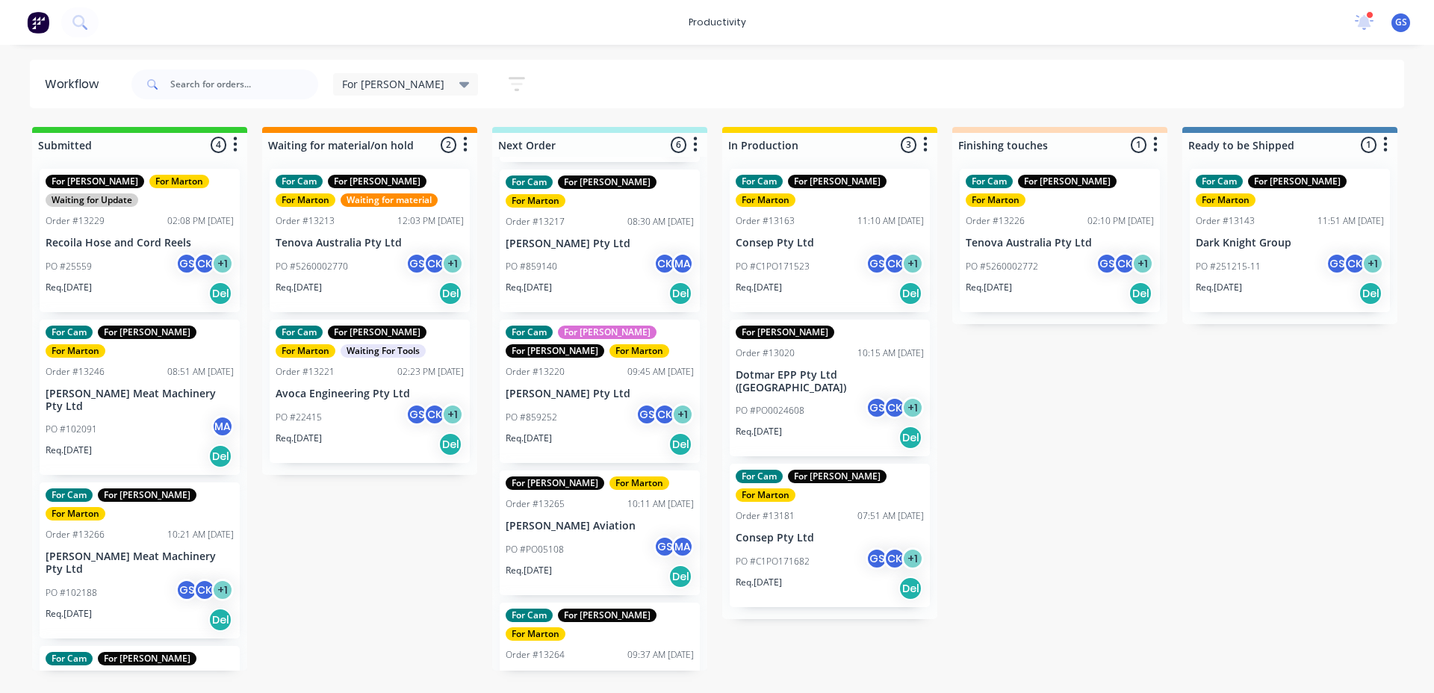
click at [598, 686] on div "PO #860870 GS CK + 1" at bounding box center [600, 700] width 188 height 28
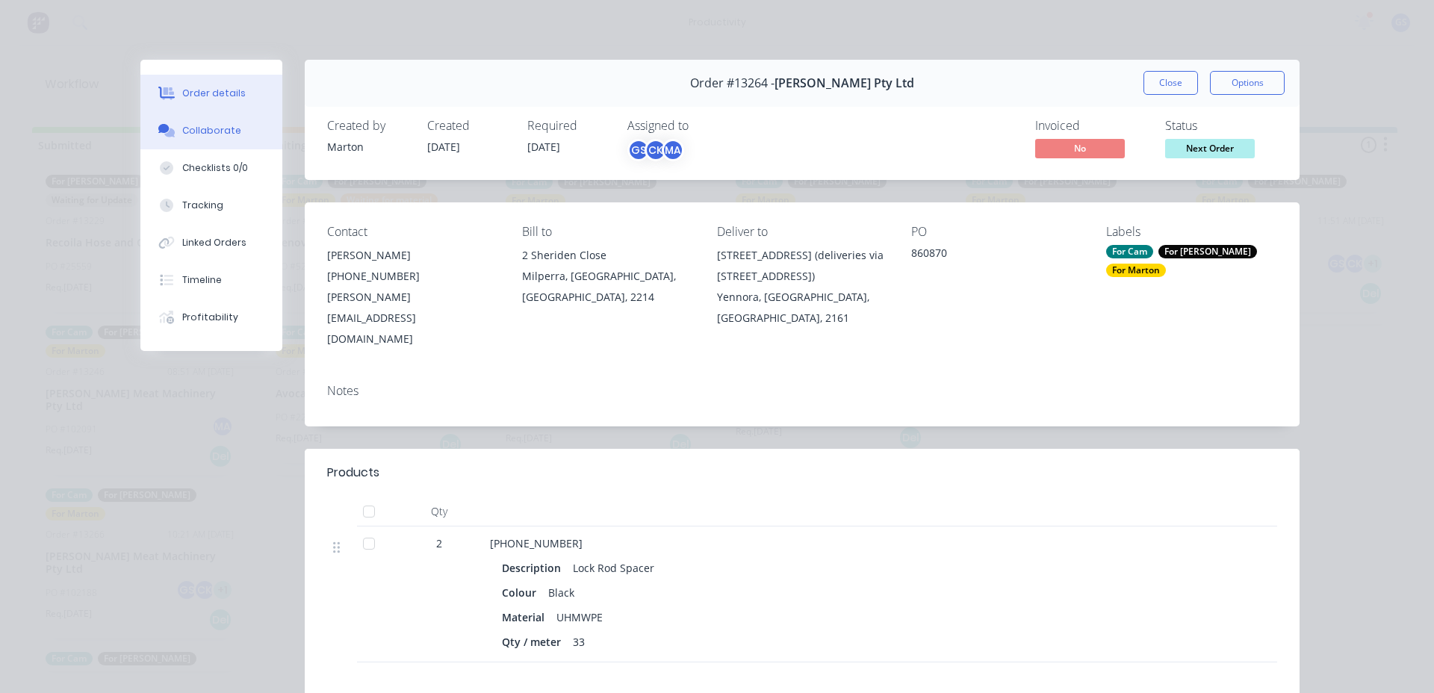
click at [185, 134] on div "Collaborate" at bounding box center [211, 130] width 59 height 13
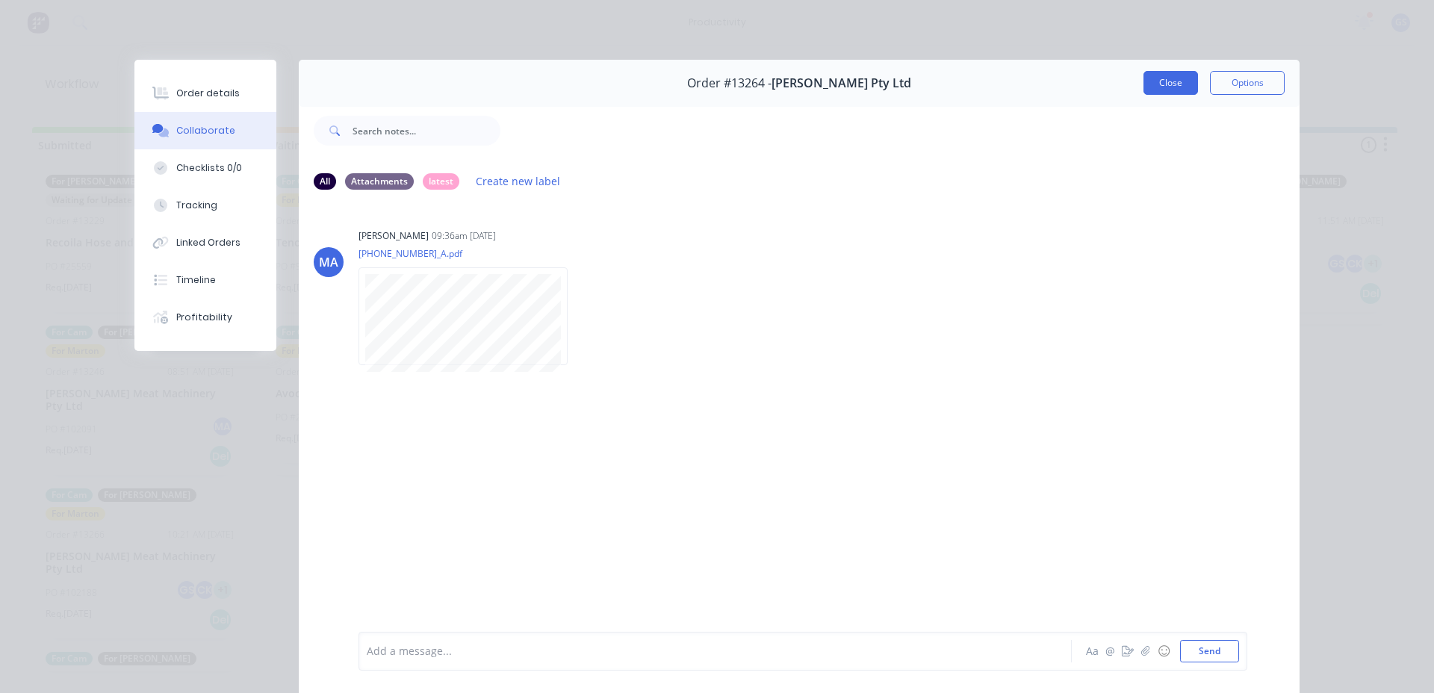
click at [1179, 93] on button "Close" at bounding box center [1171, 83] width 55 height 24
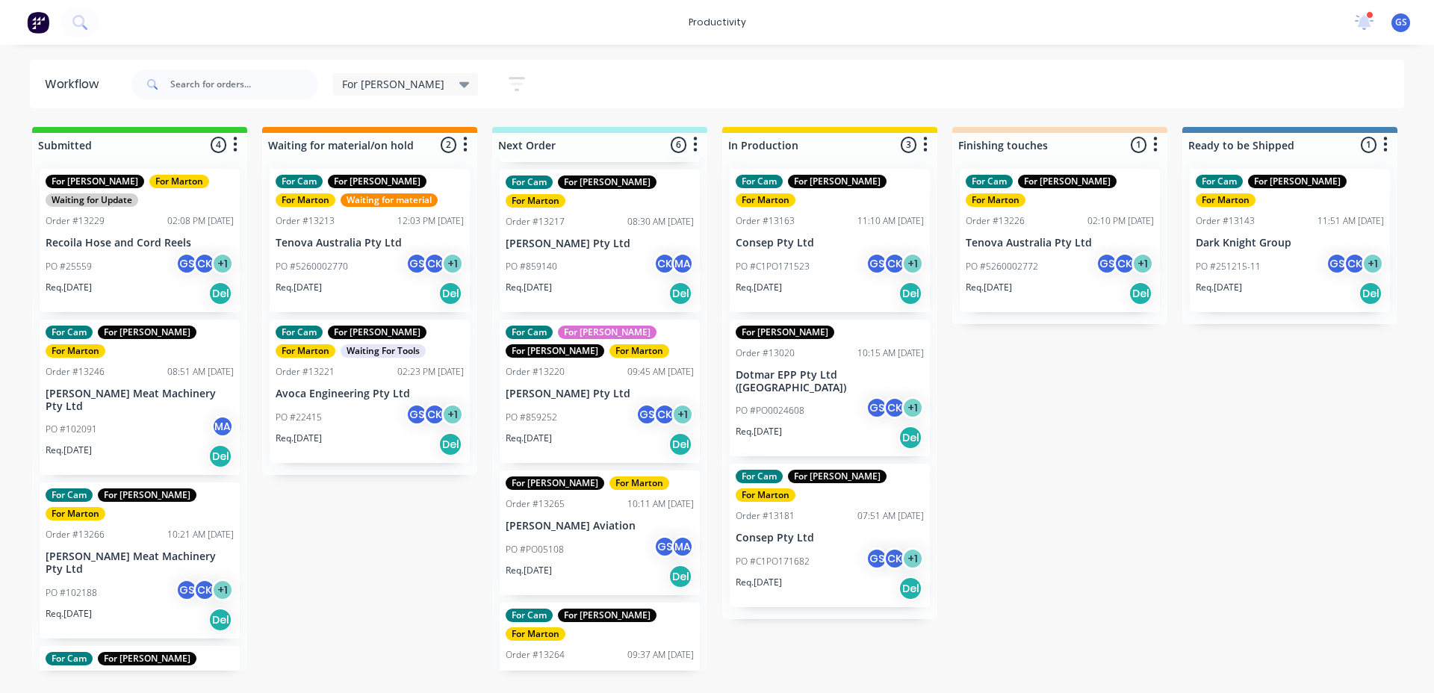
click at [1079, 511] on div "Submitted 4 Sort By Created date Required date Order number Customer name Most …" at bounding box center [1018, 399] width 2058 height 544
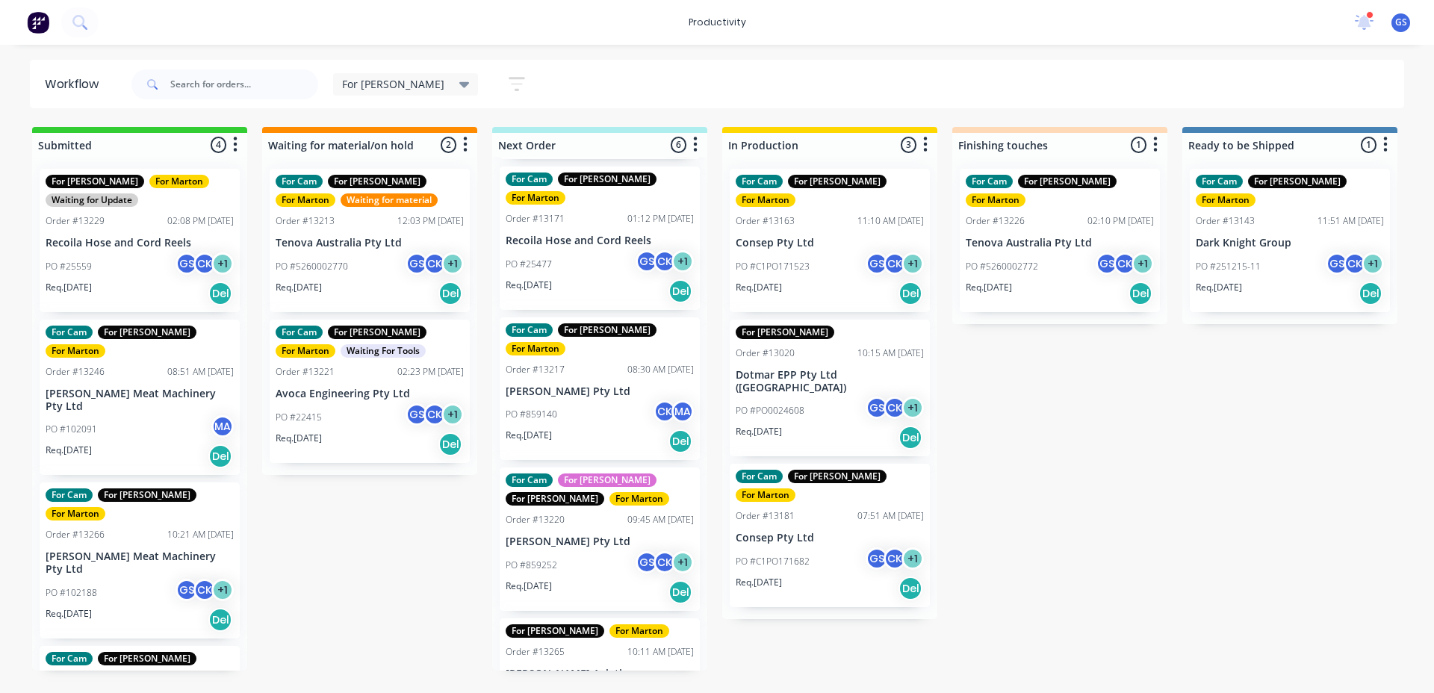
scroll to position [0, 0]
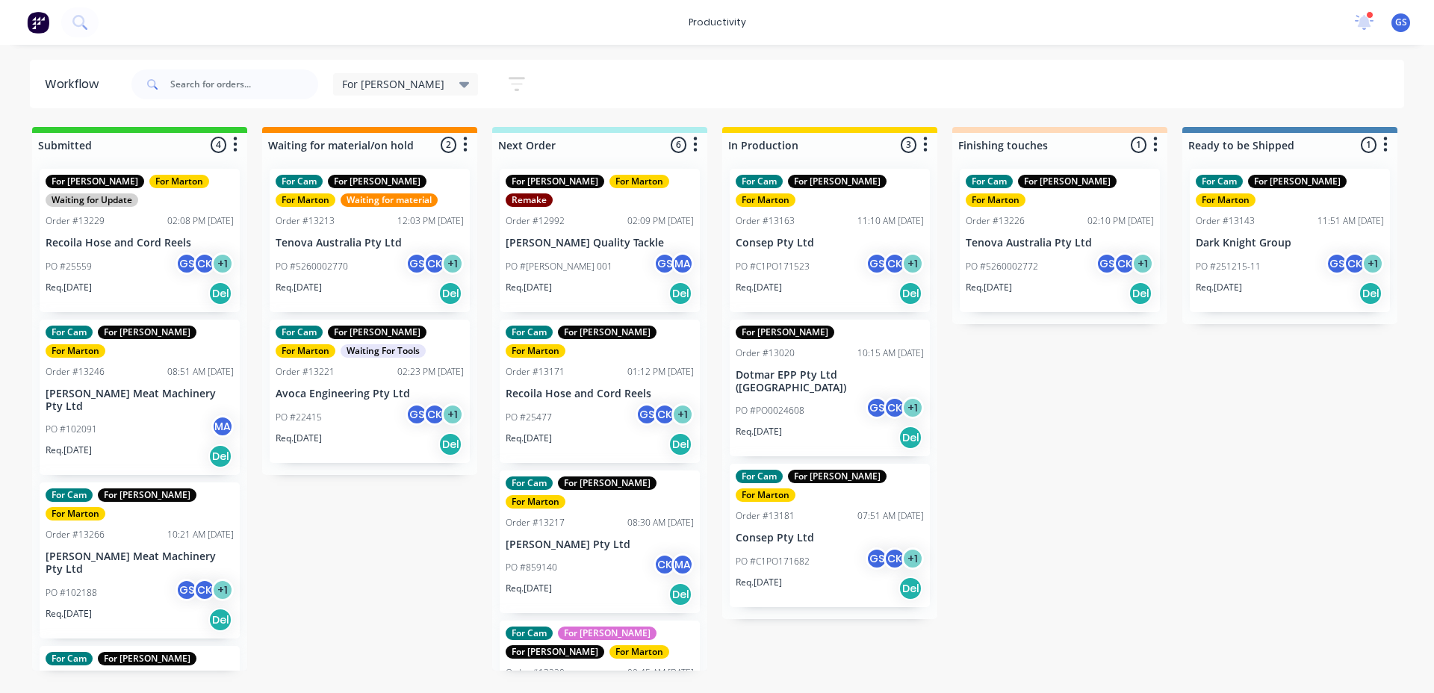
click at [155, 444] on div "Req. 02/09/25 Del" at bounding box center [140, 456] width 188 height 25
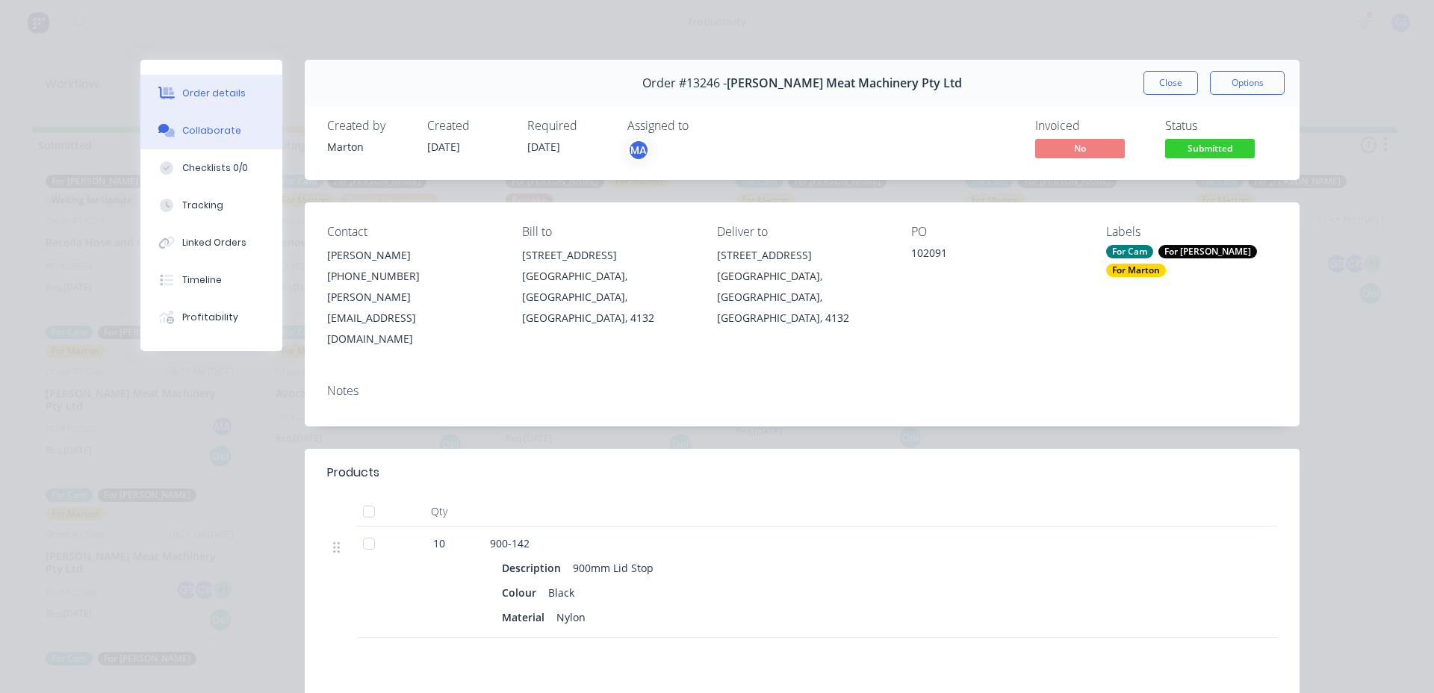
click at [227, 134] on div "Collaborate" at bounding box center [211, 130] width 59 height 13
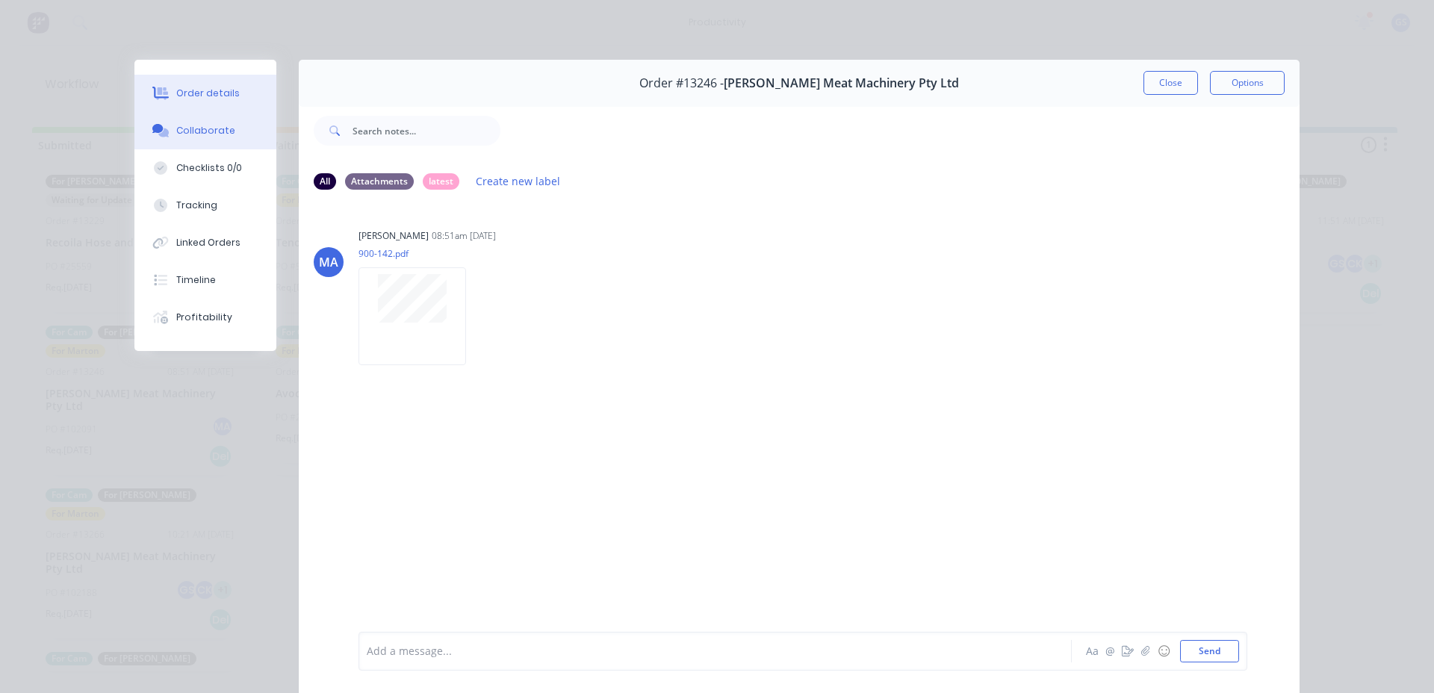
click at [244, 92] on button "Order details" at bounding box center [205, 93] width 142 height 37
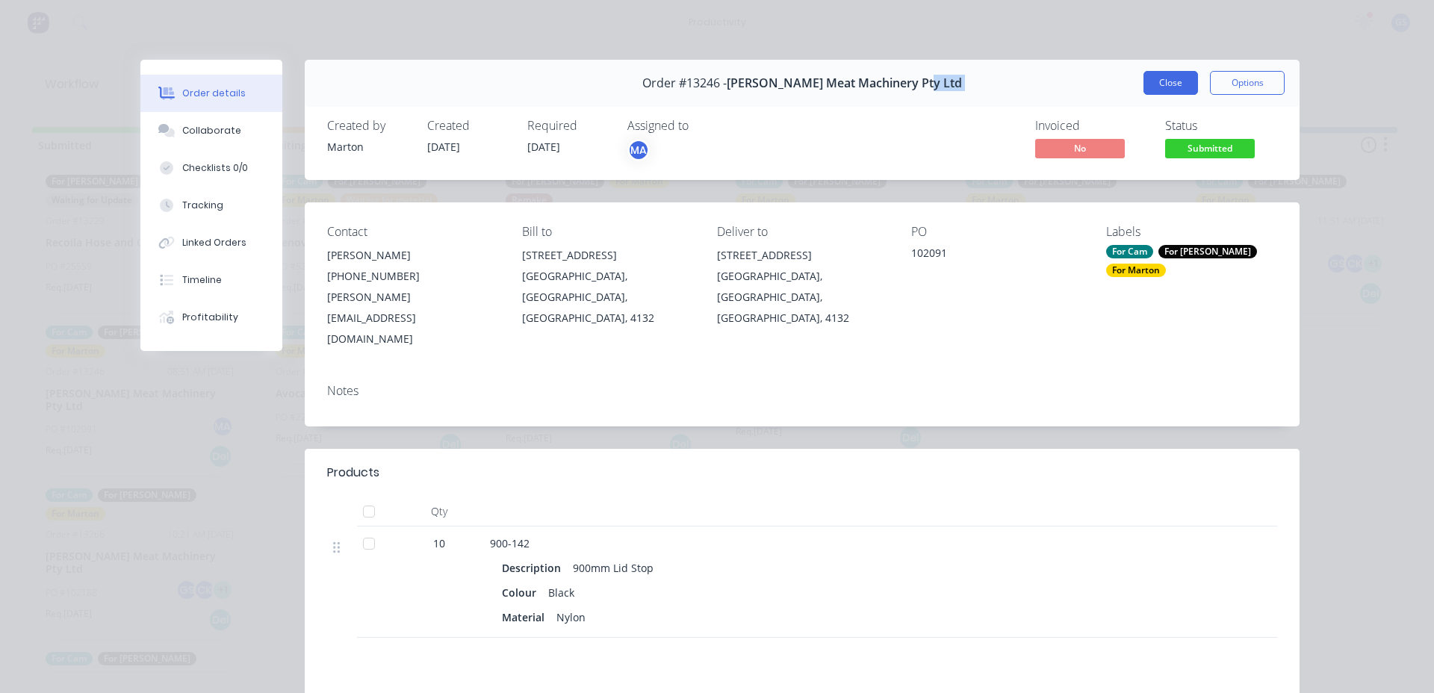
click at [1175, 87] on div "Order #13246 - Thompson Meat Machinery Pty Ltd Close Options" at bounding box center [802, 83] width 995 height 47
click at [1176, 84] on button "Close" at bounding box center [1171, 83] width 55 height 24
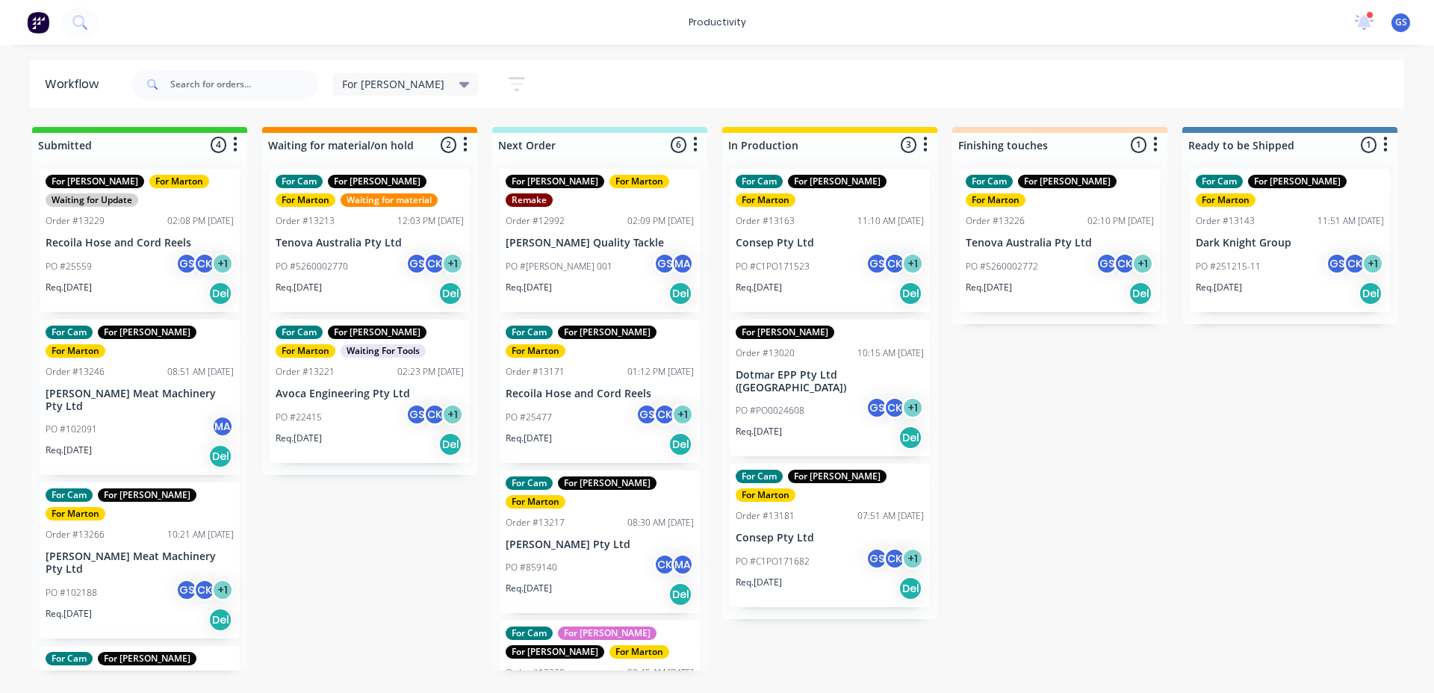
click at [451, 547] on div "Submitted 4 Sort By Created date Required date Order number Customer name Most …" at bounding box center [1018, 399] width 2058 height 544
